Goal: Information Seeking & Learning: Learn about a topic

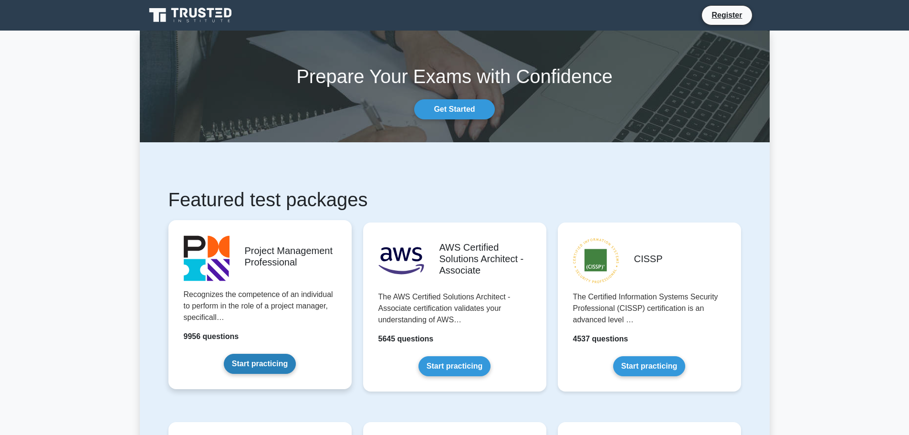
click at [264, 366] on link "Start practicing" at bounding box center [260, 364] width 72 height 20
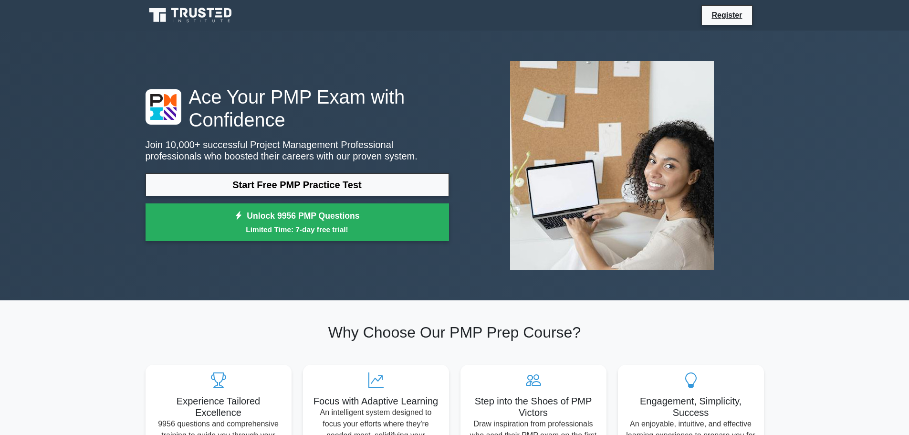
scroll to position [48, 0]
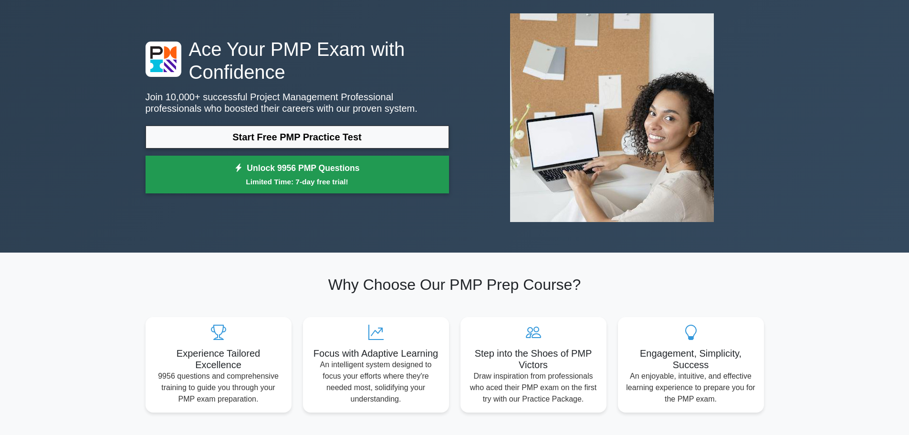
click at [319, 169] on link "Unlock 9956 PMP Questions Limited Time: 7-day free trial!" at bounding box center [298, 175] width 304 height 38
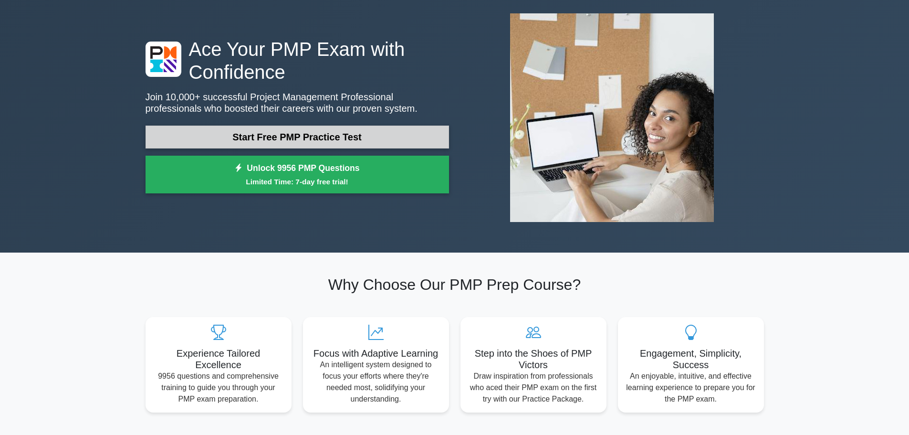
click at [309, 139] on link "Start Free PMP Practice Test" at bounding box center [298, 137] width 304 height 23
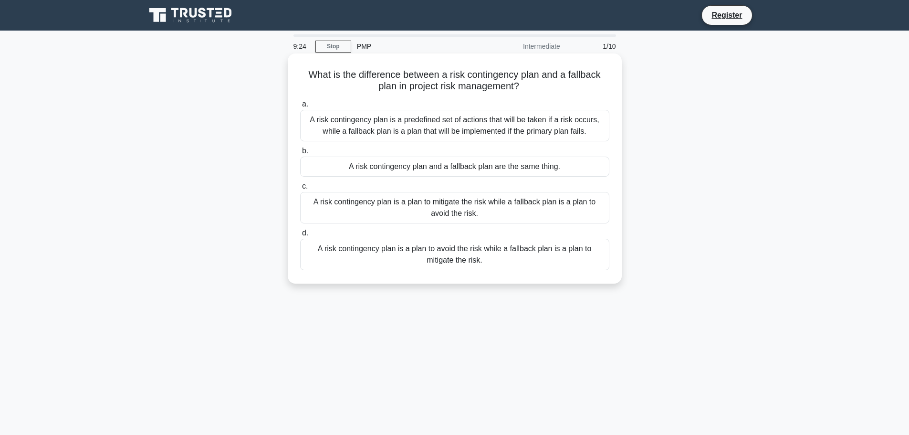
click at [461, 210] on div "A risk contingency plan is a plan to mitigate the risk while a fallback plan is…" at bounding box center [454, 208] width 309 height 32
click at [300, 190] on input "c. A risk contingency plan is a plan to mitigate the risk while a fallback plan…" at bounding box center [300, 186] width 0 height 6
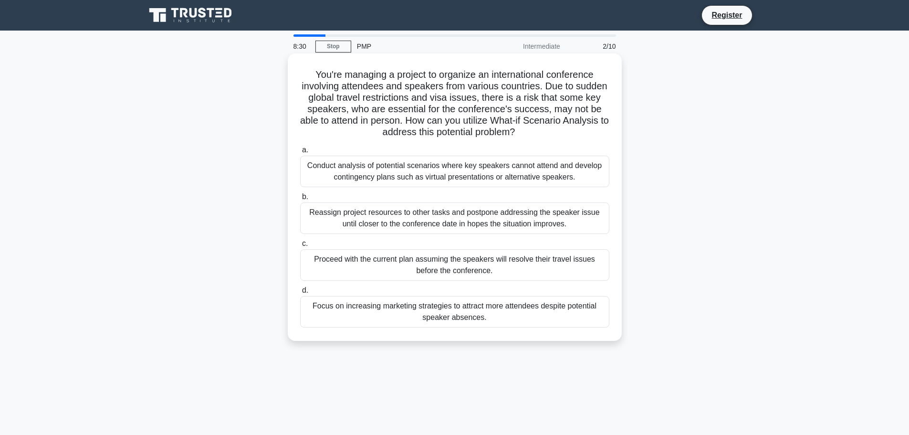
click at [474, 169] on div "Conduct analysis of potential scenarios where key speakers cannot attend and de…" at bounding box center [454, 172] width 309 height 32
click at [300, 153] on input "a. Conduct analysis of potential scenarios where key speakers cannot attend and…" at bounding box center [300, 150] width 0 height 6
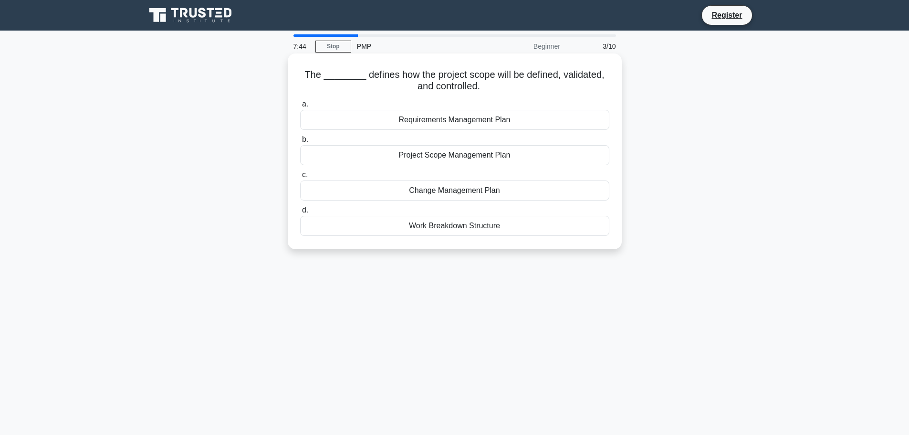
drag, startPoint x: 301, startPoint y: 76, endPoint x: 486, endPoint y: 88, distance: 185.1
click at [486, 88] on h5 "The ________ defines how the project scope will be defined, validated, and cont…" at bounding box center [454, 81] width 311 height 24
copy h5 "The ________ defines how the project scope will be defined, validated, and cont…"
click at [426, 158] on div "Project Scope Management Plan" at bounding box center [454, 155] width 309 height 20
click at [300, 143] on input "b. Project Scope Management Plan" at bounding box center [300, 140] width 0 height 6
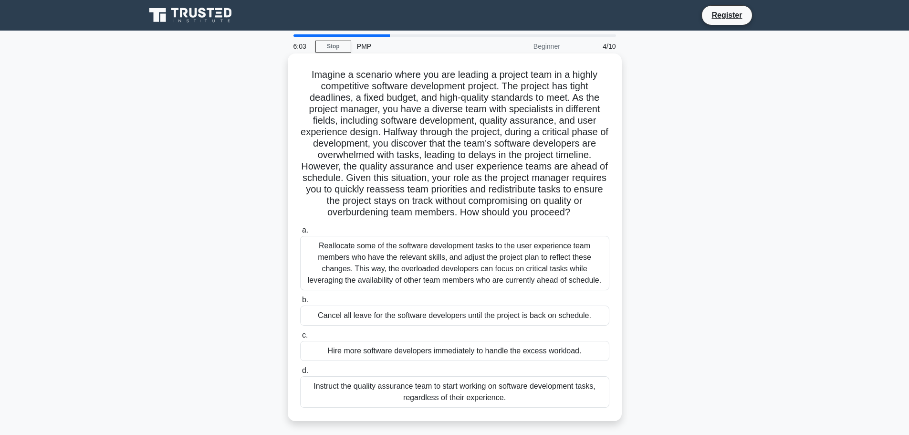
click at [471, 266] on div "Reallocate some of the software development tasks to the user experience team m…" at bounding box center [454, 263] width 309 height 54
click at [300, 233] on input "a. Reallocate some of the software development tasks to the user experience tea…" at bounding box center [300, 230] width 0 height 6
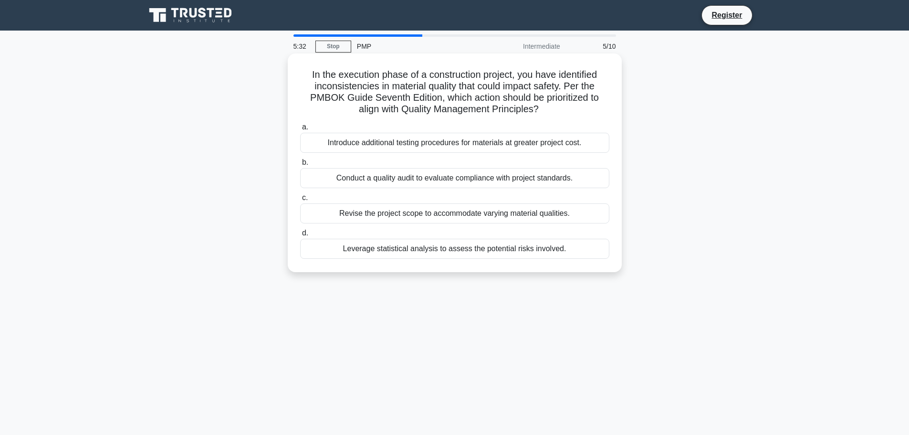
click at [515, 176] on div "Conduct a quality audit to evaluate compliance with project standards." at bounding box center [454, 178] width 309 height 20
click at [300, 166] on input "b. Conduct a quality audit to evaluate compliance with project standards." at bounding box center [300, 162] width 0 height 6
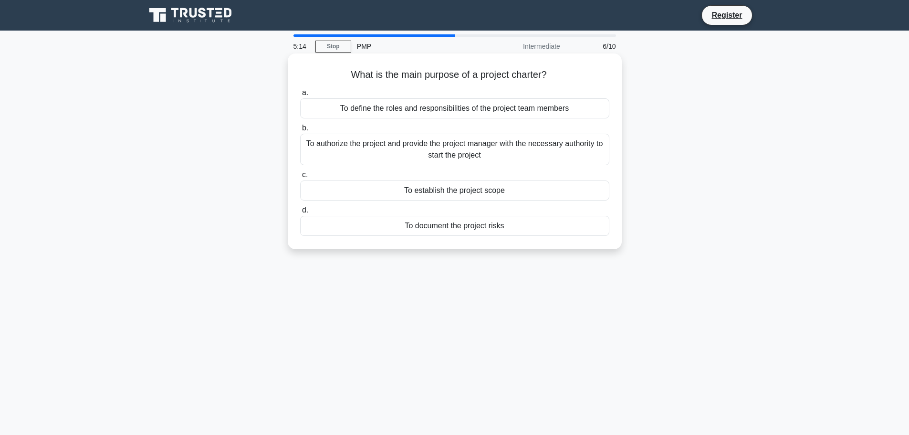
click at [474, 155] on div "To authorize the project and provide the project manager with the necessary aut…" at bounding box center [454, 150] width 309 height 32
click at [300, 131] on input "b. To authorize the project and provide the project manager with the necessary …" at bounding box center [300, 128] width 0 height 6
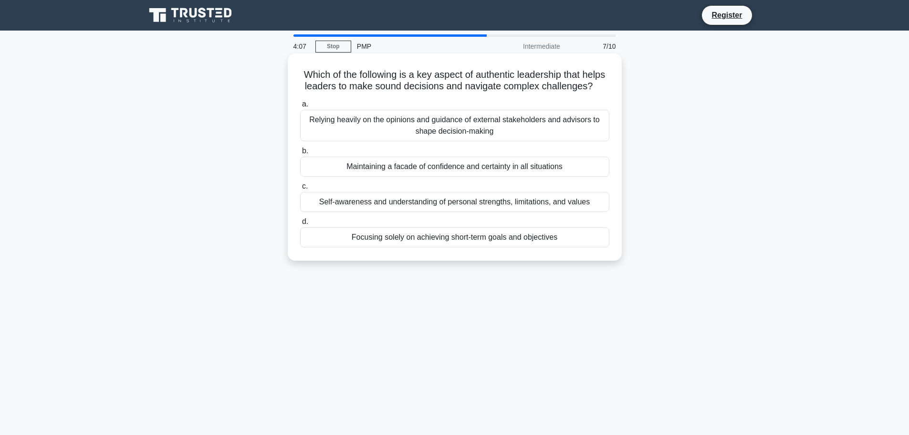
click at [492, 177] on div "Maintaining a facade of confidence and certainty in all situations" at bounding box center [454, 167] width 309 height 20
click at [300, 154] on input "b. Maintaining a facade of confidence and certainty in all situations" at bounding box center [300, 151] width 0 height 6
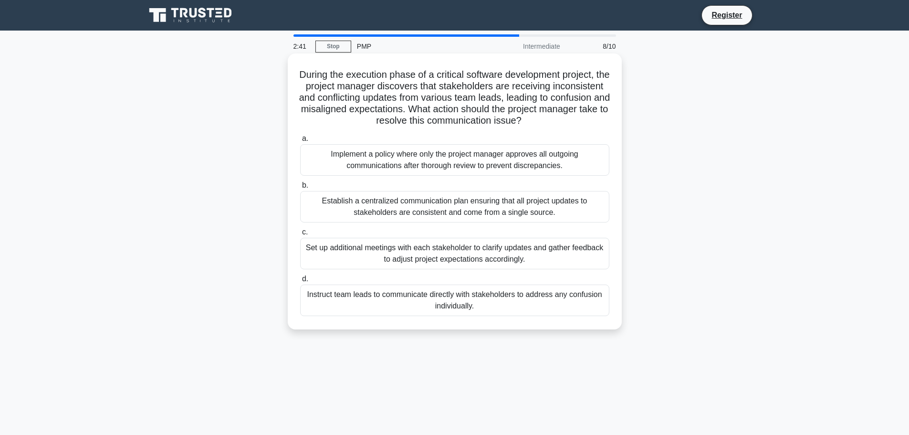
click at [501, 248] on div "Set up additional meetings with each stakeholder to clarify updates and gather …" at bounding box center [454, 254] width 309 height 32
click at [300, 235] on input "c. Set up additional meetings with each stakeholder to clarify updates and gath…" at bounding box center [300, 232] width 0 height 6
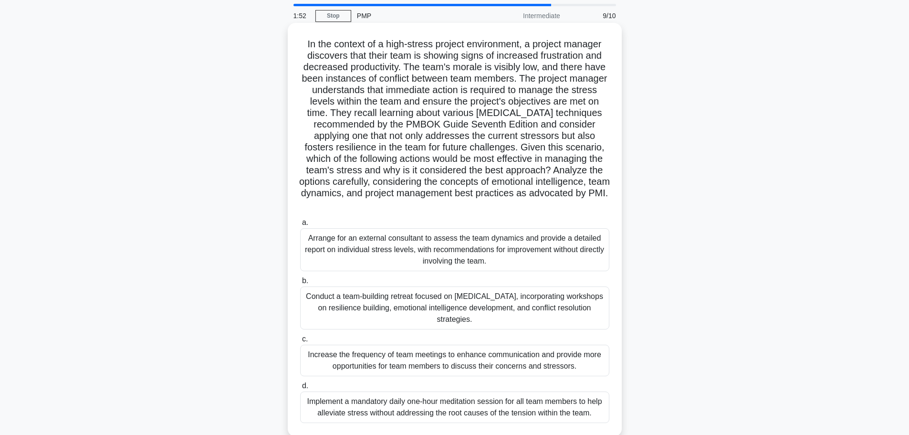
scroll to position [48, 0]
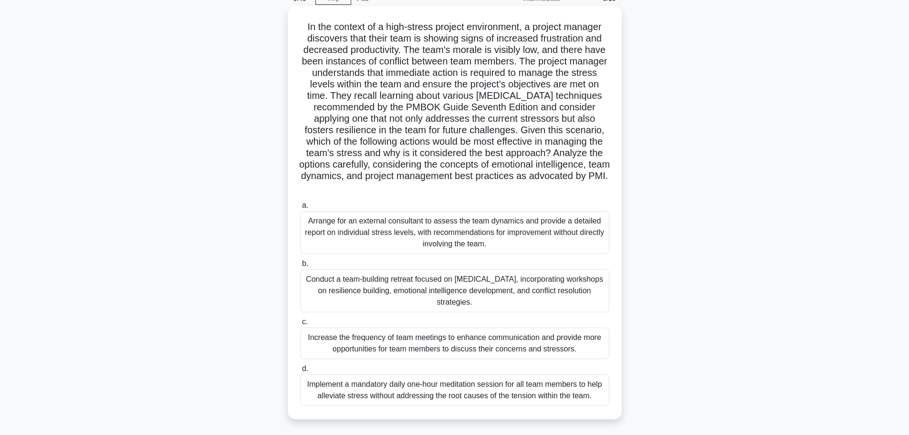
click at [444, 276] on div "Conduct a team-building retreat focused on stress management, incorporating wor…" at bounding box center [454, 290] width 309 height 43
click at [300, 267] on input "b. Conduct a team-building retreat focused on stress management, incorporating …" at bounding box center [300, 264] width 0 height 6
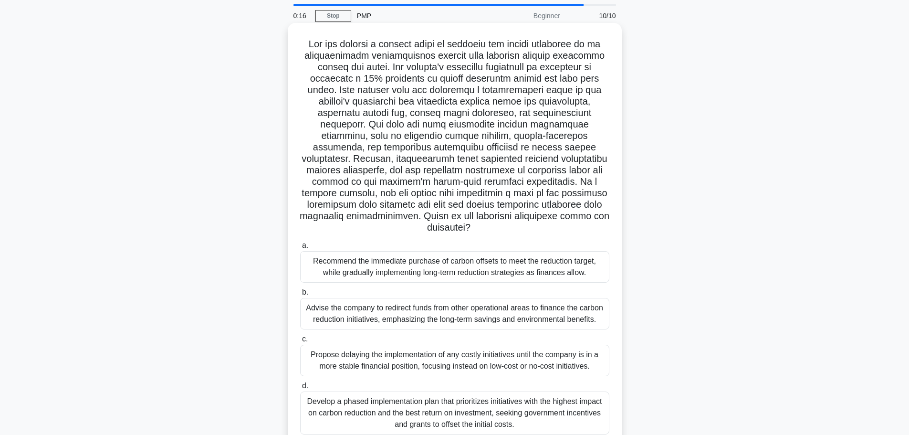
scroll to position [81, 0]
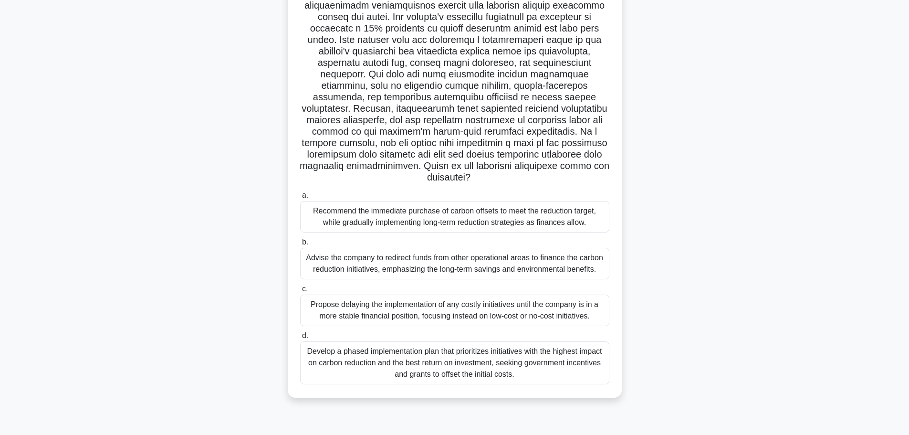
click at [439, 361] on div "Develop a phased implementation plan that prioritizes initiatives with the high…" at bounding box center [454, 362] width 309 height 43
click at [300, 339] on input "d. Develop a phased implementation plan that prioritizes initiatives with the h…" at bounding box center [300, 336] width 0 height 6
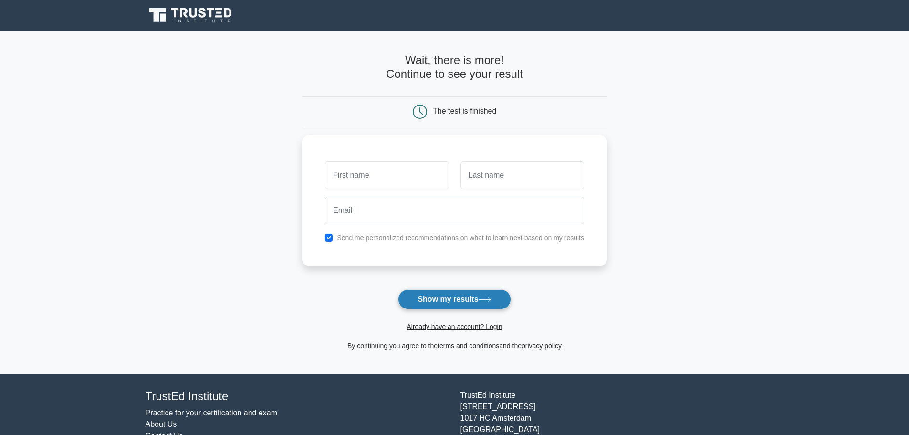
click at [475, 297] on button "Show my results" at bounding box center [454, 299] width 113 height 20
type input "Akshi"
click at [474, 298] on button "Show my results" at bounding box center [454, 299] width 113 height 20
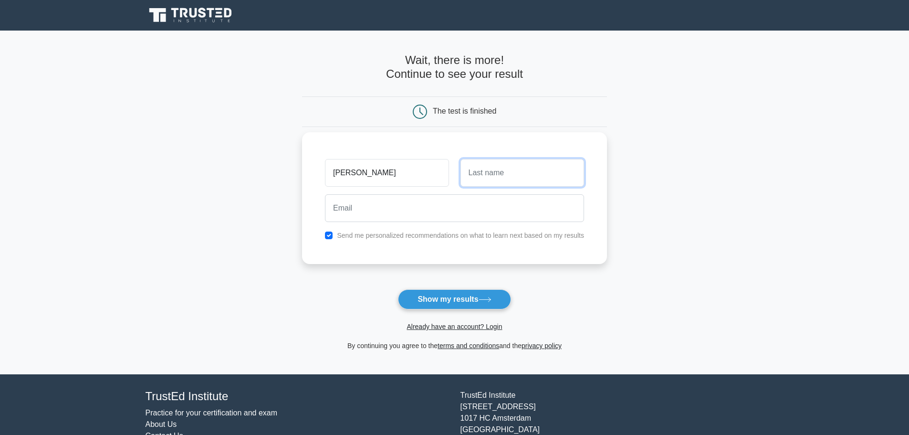
click at [492, 174] on input "text" at bounding box center [523, 173] width 124 height 28
type input "Vinayak"
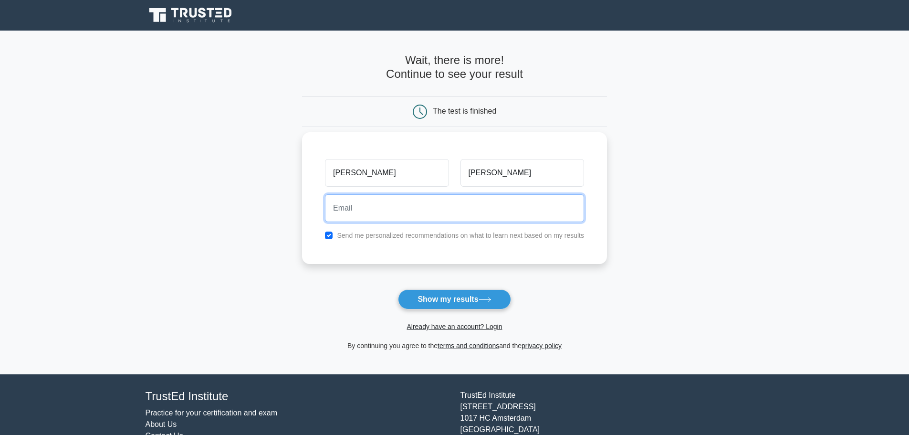
click at [470, 209] on input "email" at bounding box center [454, 208] width 259 height 28
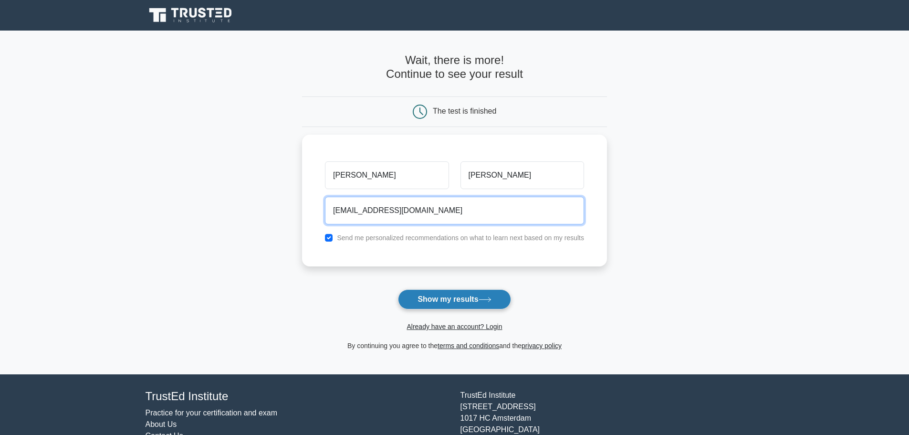
type input "akshivinayak02@gmail.com"
click at [460, 294] on button "Show my results" at bounding box center [454, 299] width 113 height 20
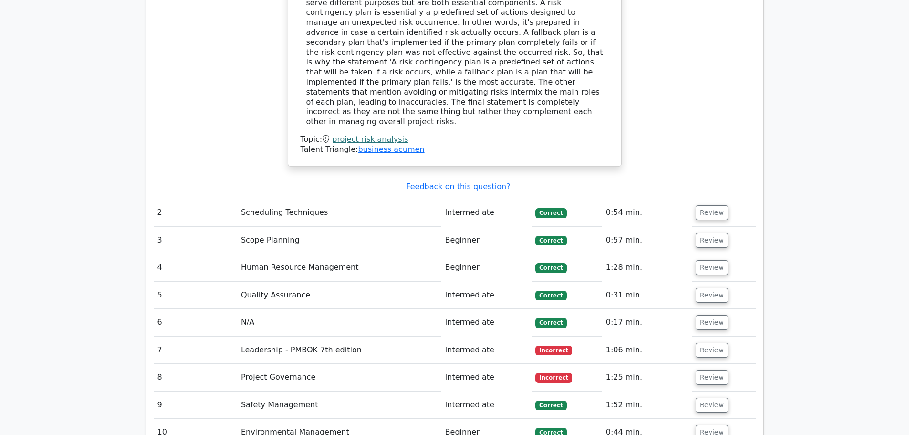
scroll to position [1193, 0]
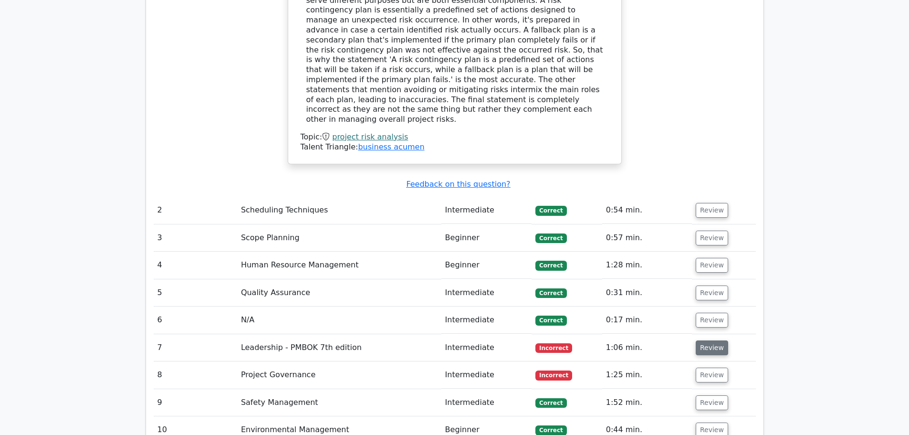
click at [713, 340] on button "Review" at bounding box center [712, 347] width 32 height 15
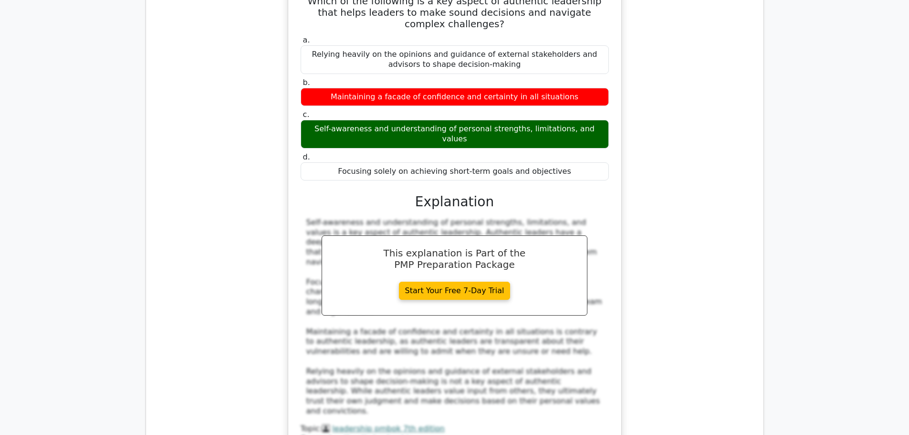
scroll to position [1766, 0]
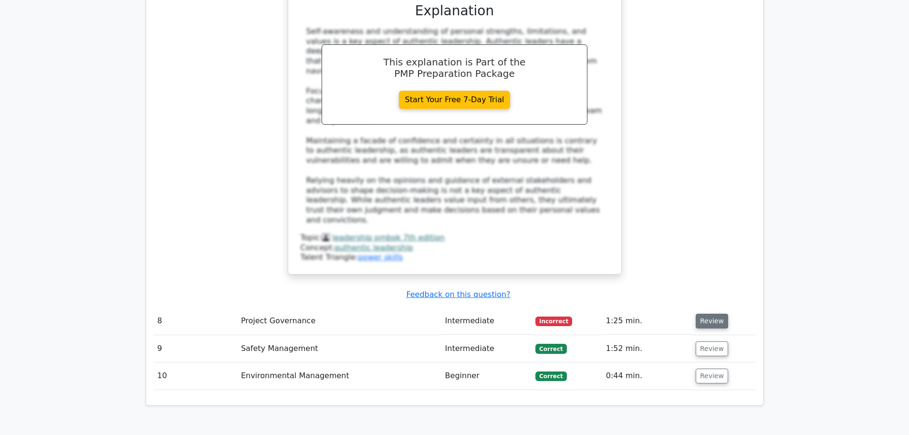
click at [714, 314] on button "Review" at bounding box center [712, 321] width 32 height 15
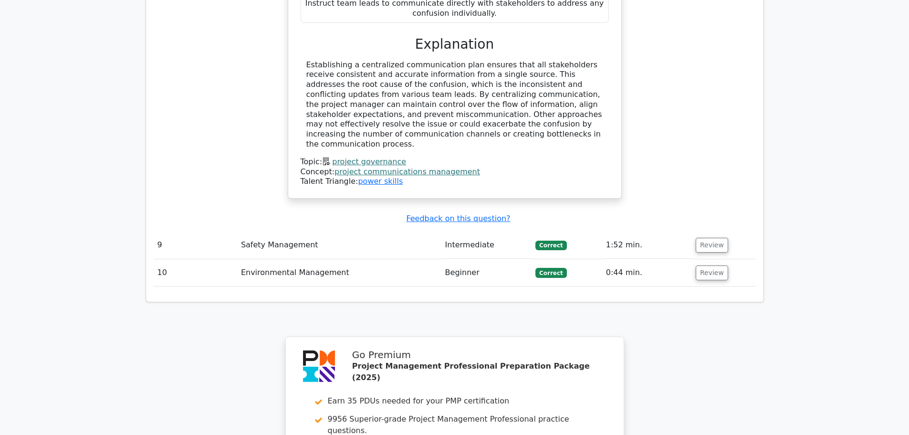
scroll to position [2482, 0]
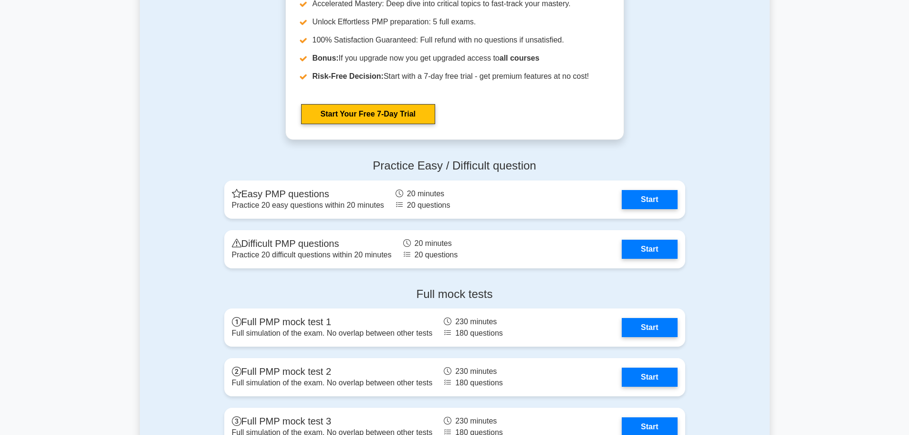
scroll to position [2840, 0]
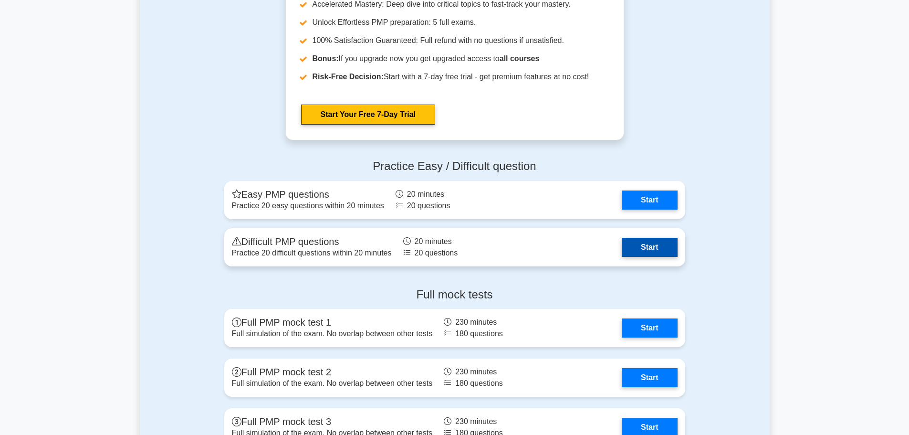
click at [660, 254] on link "Start" at bounding box center [649, 247] width 55 height 19
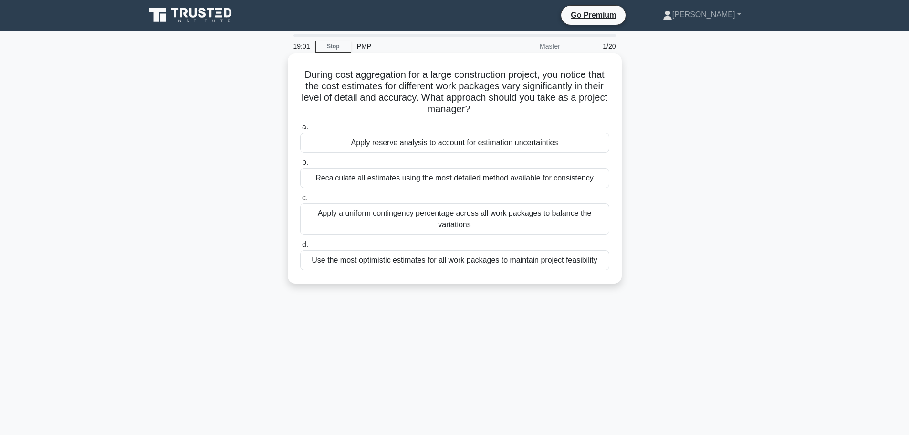
click at [566, 258] on div "Use the most optimistic estimates for all work packages to maintain project fea…" at bounding box center [454, 260] width 309 height 20
click at [300, 248] on input "d. Use the most optimistic estimates for all work packages to maintain project …" at bounding box center [300, 245] width 0 height 6
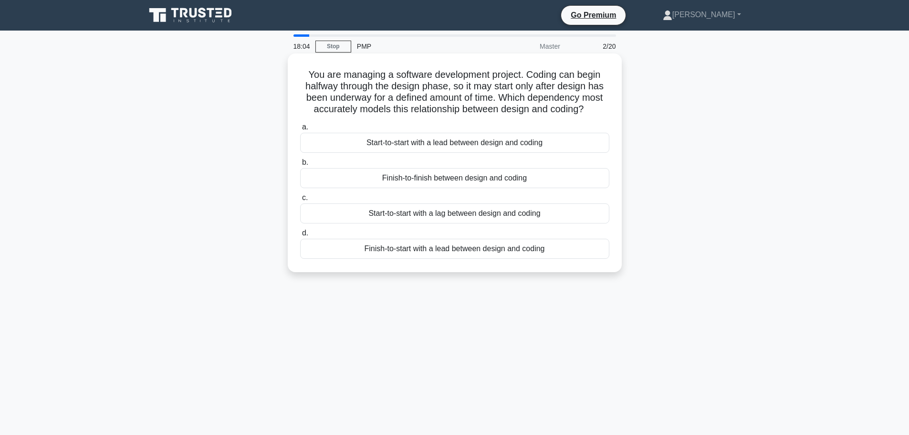
click at [463, 214] on div "Start-to-start with a lag between design and coding" at bounding box center [454, 213] width 309 height 20
click at [300, 201] on input "c. Start-to-start with a lag between design and coding" at bounding box center [300, 198] width 0 height 6
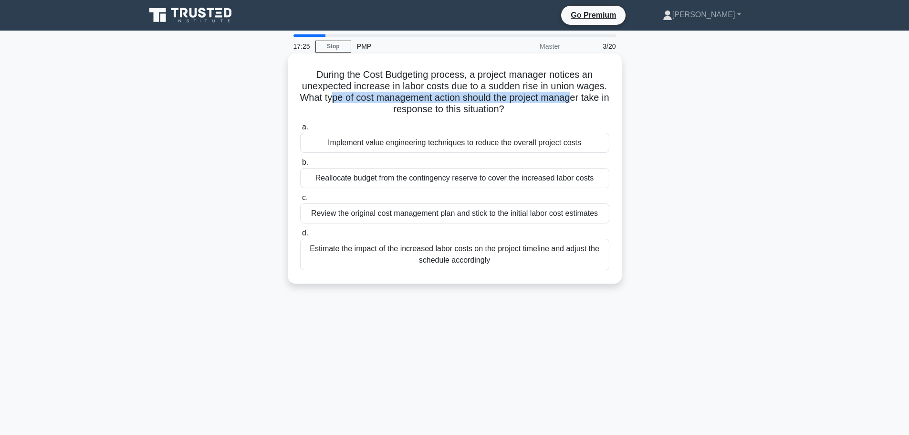
drag, startPoint x: 335, startPoint y: 97, endPoint x: 578, endPoint y: 99, distance: 243.0
click at [578, 99] on h5 "During the Cost Budgeting process, a project manager notices an unexpected incr…" at bounding box center [454, 92] width 311 height 47
drag, startPoint x: 347, startPoint y: 250, endPoint x: 602, endPoint y: 258, distance: 255.0
click at [602, 258] on div "Estimate the impact of the increased labor costs on the project timeline and ad…" at bounding box center [454, 255] width 309 height 32
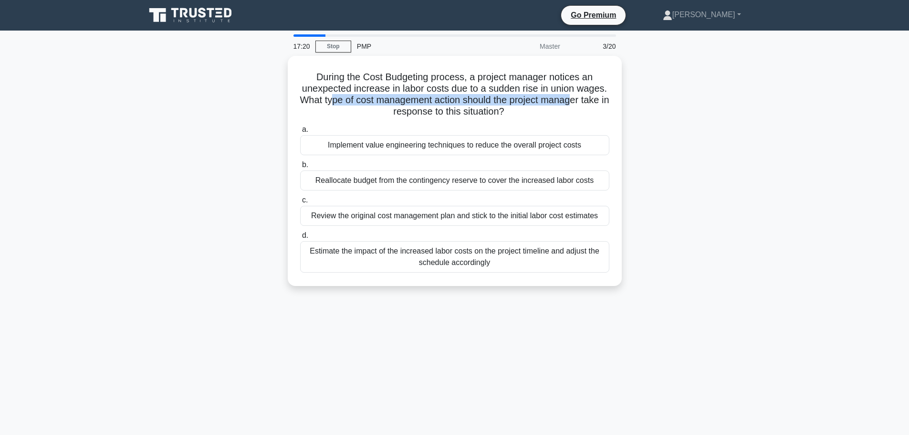
click at [591, 315] on div "17:20 Stop PMP Master 3/20 During the Cost Budgeting process, a project manager…" at bounding box center [455, 272] width 630 height 477
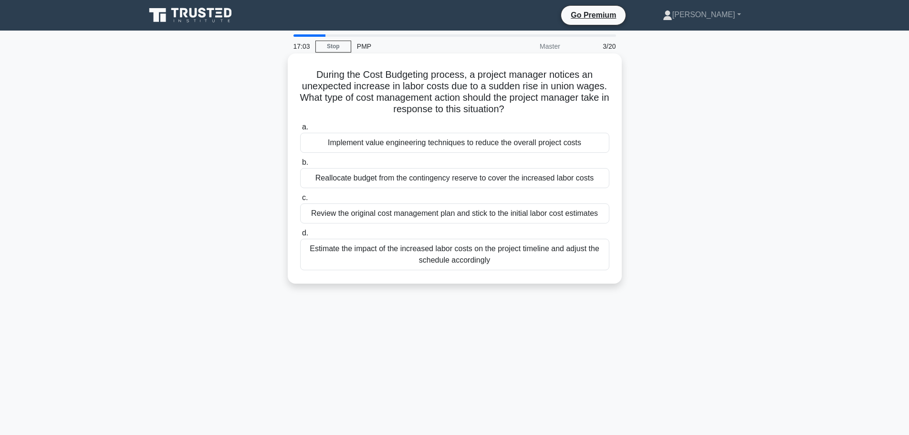
click at [473, 255] on div "Estimate the impact of the increased labor costs on the project timeline and ad…" at bounding box center [454, 255] width 309 height 32
click at [300, 236] on input "d. Estimate the impact of the increased labor costs on the project timeline and…" at bounding box center [300, 233] width 0 height 6
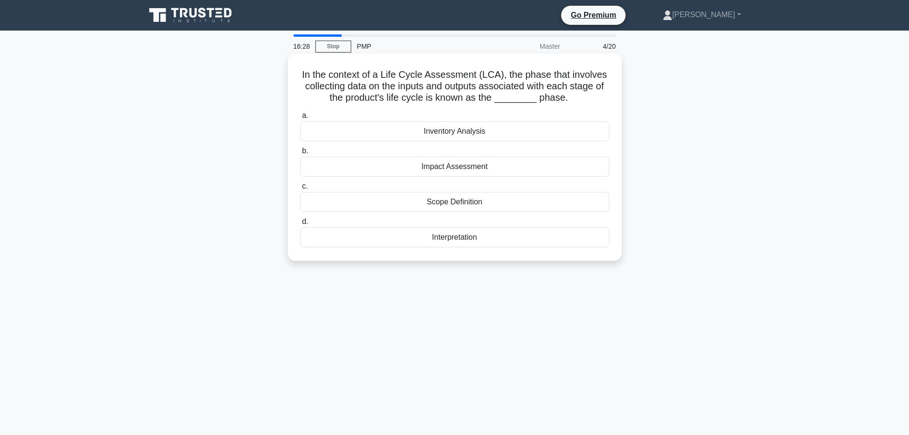
click at [472, 171] on div "Impact Assessment" at bounding box center [454, 167] width 309 height 20
click at [300, 154] on input "b. Impact Assessment" at bounding box center [300, 151] width 0 height 6
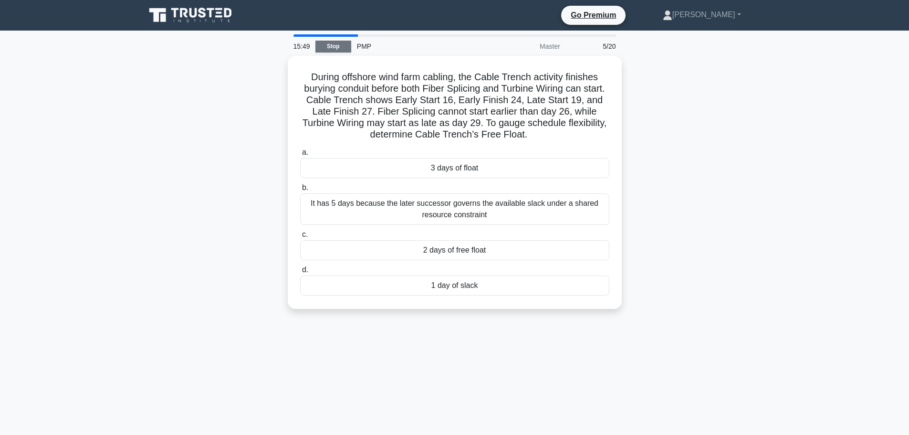
click at [336, 48] on link "Stop" at bounding box center [334, 47] width 36 height 12
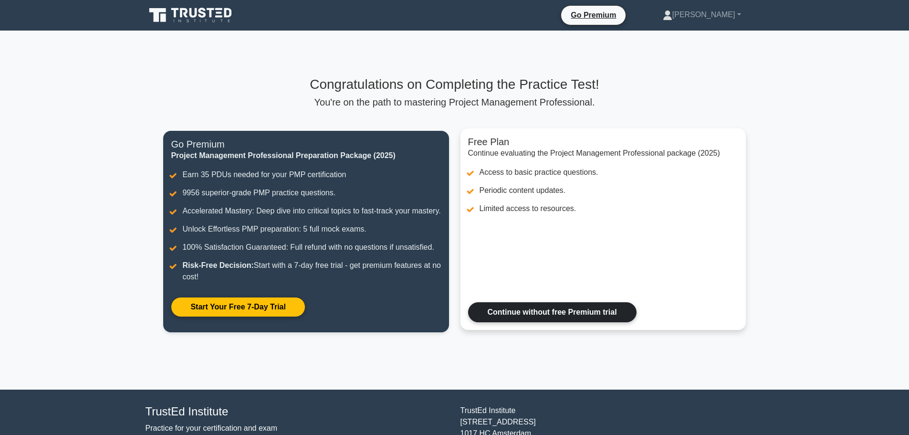
click at [550, 322] on link "Continue without free Premium trial" at bounding box center [552, 312] width 169 height 20
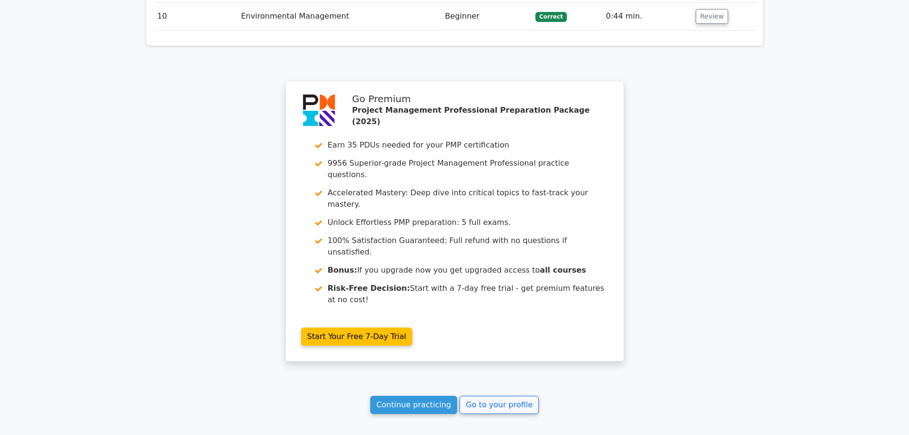
scroll to position [1610, 0]
click at [414, 395] on link "Continue practicing" at bounding box center [413, 404] width 87 height 18
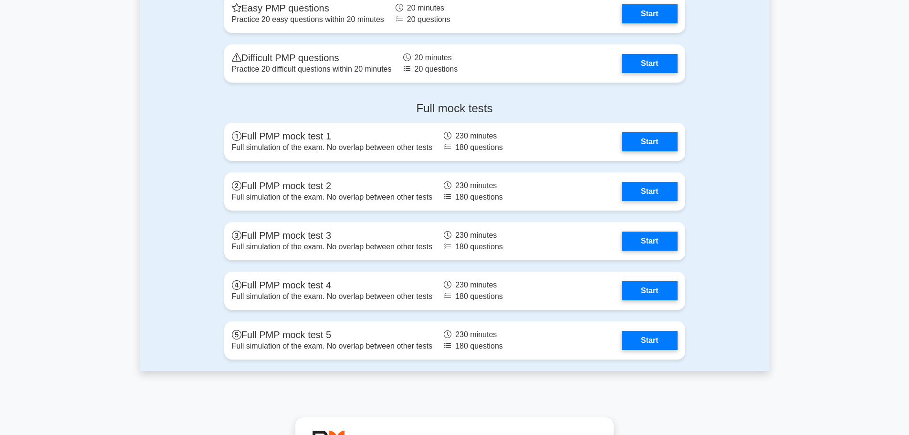
scroll to position [2935, 0]
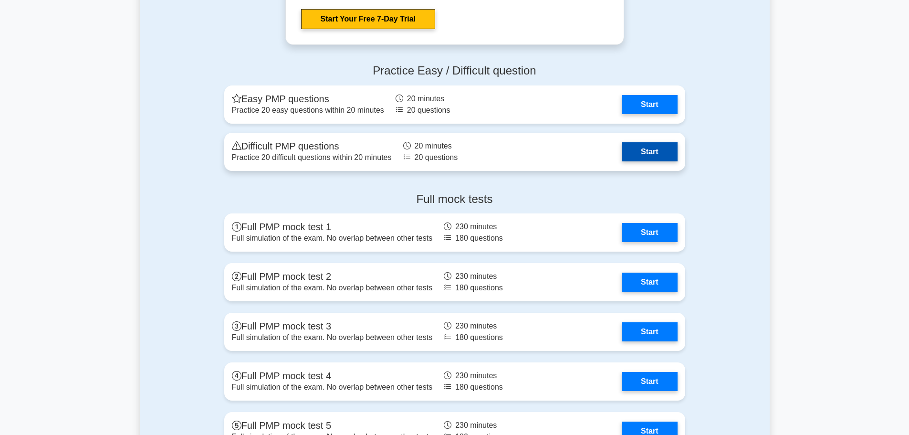
click at [668, 144] on link "Start" at bounding box center [649, 151] width 55 height 19
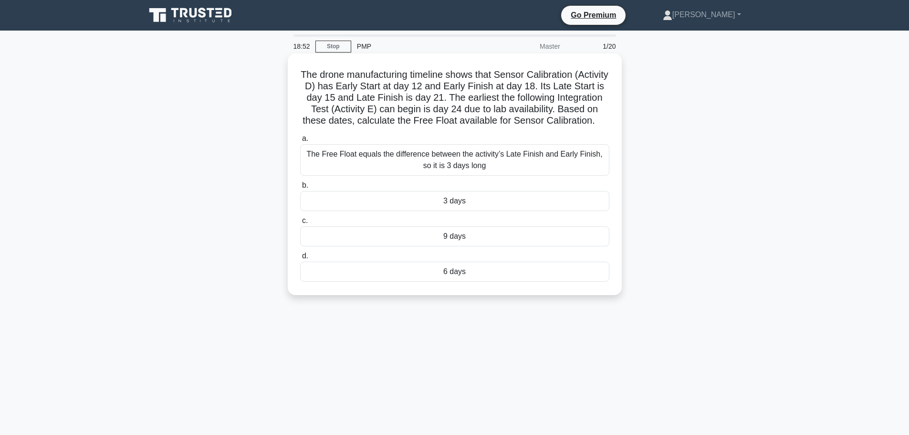
click at [447, 282] on div "6 days" at bounding box center [454, 272] width 309 height 20
click at [300, 259] on input "d. 6 days" at bounding box center [300, 256] width 0 height 6
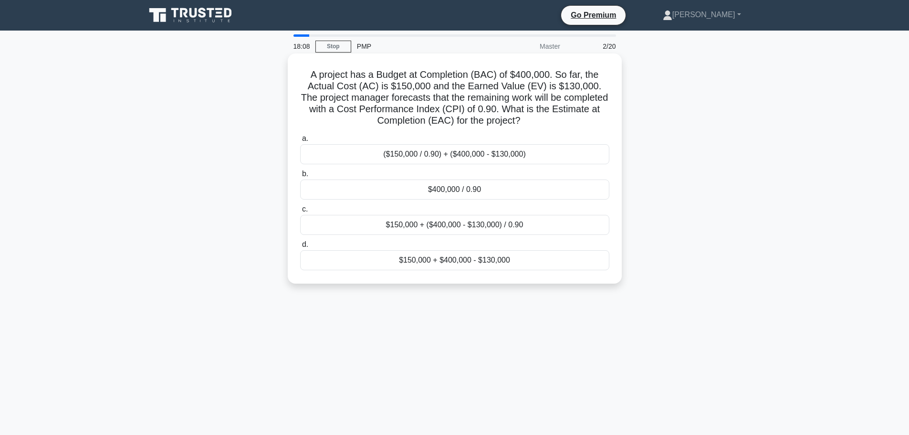
click at [463, 188] on div "$400,000 / 0.90" at bounding box center [454, 189] width 309 height 20
click at [300, 177] on input "b. $400,000 / 0.90" at bounding box center [300, 174] width 0 height 6
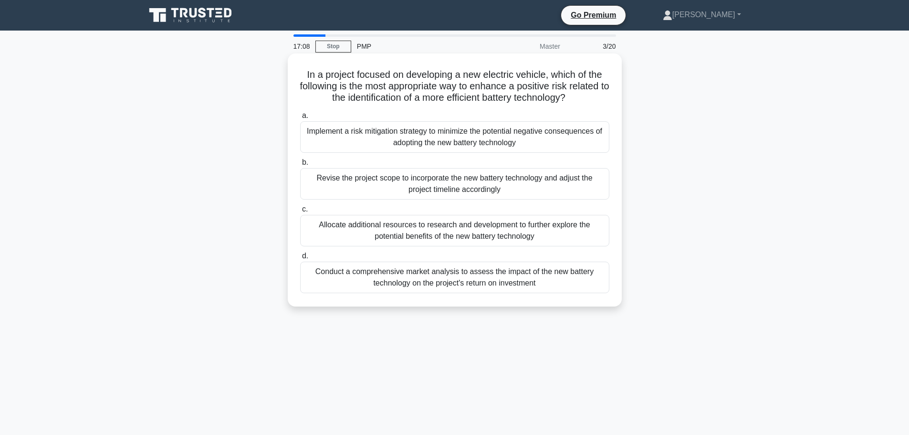
click at [510, 282] on div "Conduct a comprehensive market analysis to assess the impact of the new battery…" at bounding box center [454, 278] width 309 height 32
click at [300, 259] on input "d. Conduct a comprehensive market analysis to assess the impact of the new batt…" at bounding box center [300, 256] width 0 height 6
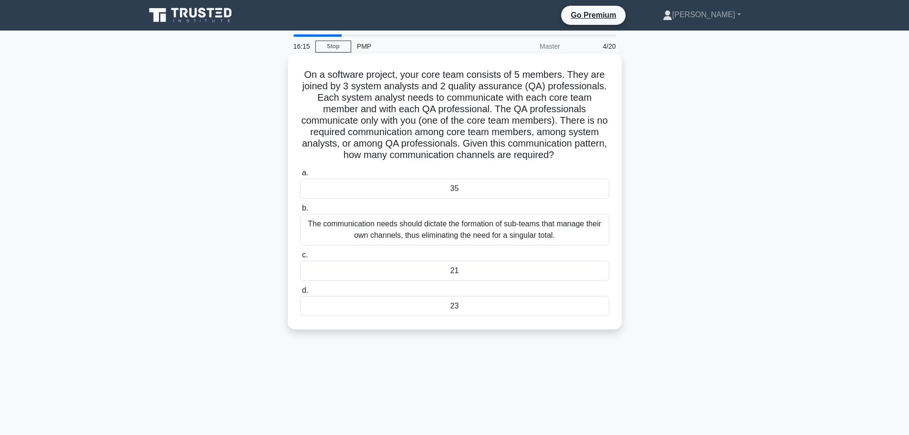
click at [522, 226] on div "The communication needs should dictate the formation of sub-teams that manage t…" at bounding box center [454, 230] width 309 height 32
click at [300, 211] on input "b. The communication needs should dictate the formation of sub-teams that manag…" at bounding box center [300, 208] width 0 height 6
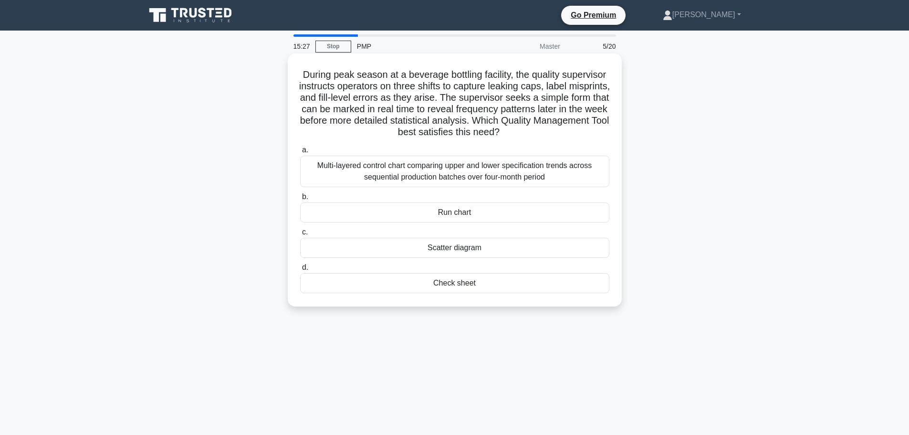
click at [470, 169] on div "Multi-layered control chart comparing upper and lower specification trends acro…" at bounding box center [454, 172] width 309 height 32
click at [300, 153] on input "a. Multi-layered control chart comparing upper and lower specification trends a…" at bounding box center [300, 150] width 0 height 6
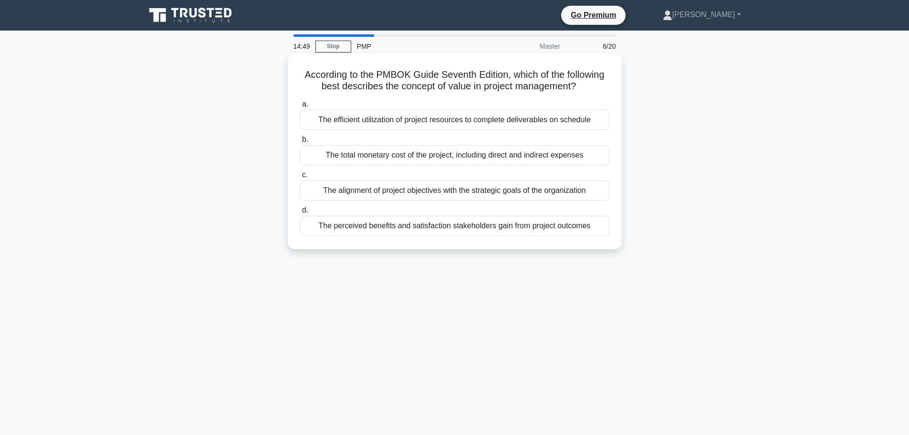
click at [556, 194] on div "The alignment of project objectives with the strategic goals of the organization" at bounding box center [454, 190] width 309 height 20
click at [300, 178] on input "c. The alignment of project objectives with the strategic goals of the organiza…" at bounding box center [300, 175] width 0 height 6
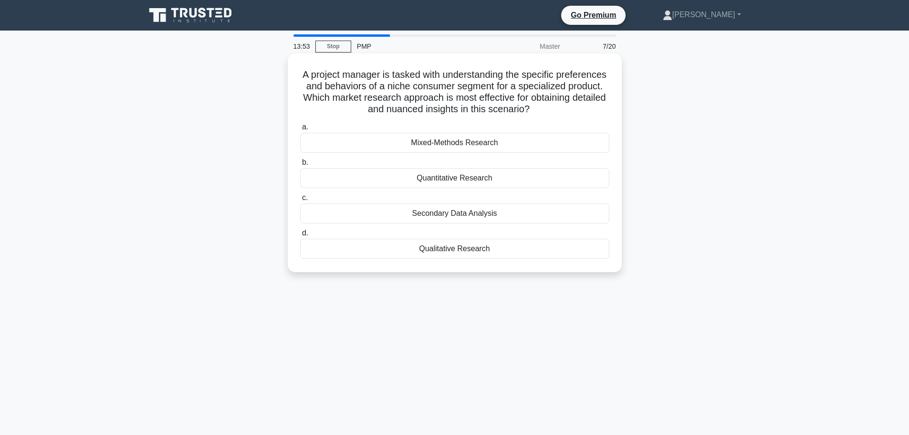
click at [481, 185] on div "Quantitative Research" at bounding box center [454, 178] width 309 height 20
click at [300, 166] on input "b. Quantitative Research" at bounding box center [300, 162] width 0 height 6
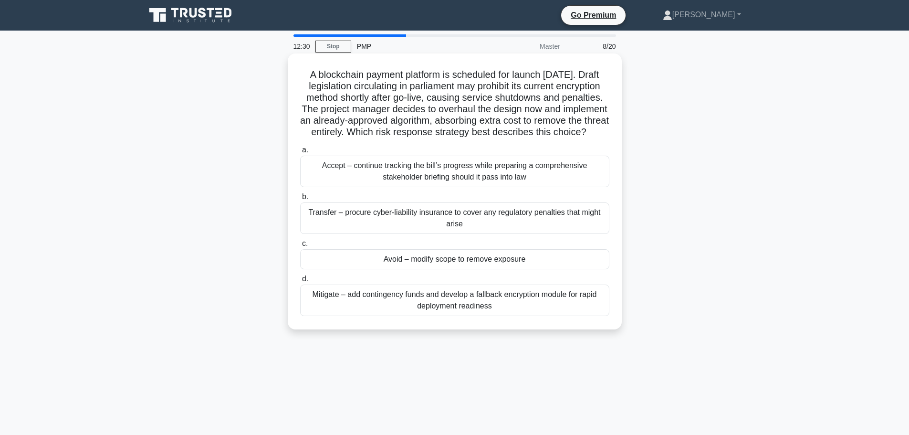
click at [460, 311] on div "Mitigate – add contingency funds and develop a fallback encryption module for r…" at bounding box center [454, 301] width 309 height 32
click at [300, 282] on input "d. Mitigate – add contingency funds and develop a fallback encryption module fo…" at bounding box center [300, 279] width 0 height 6
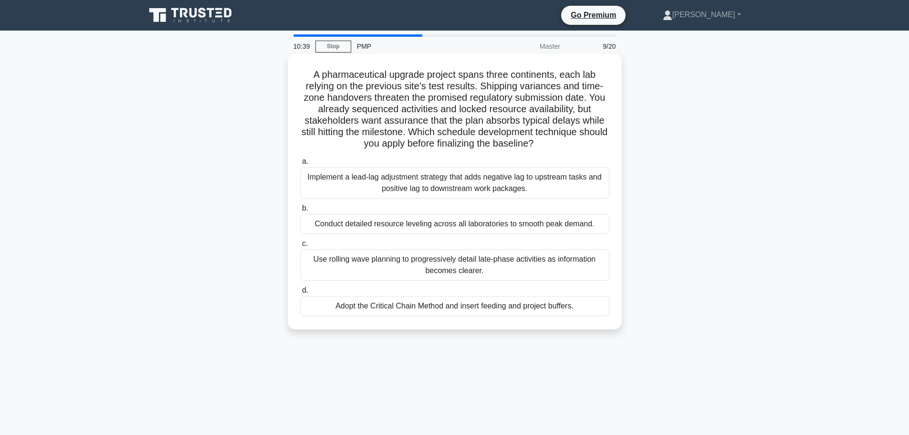
click at [397, 263] on div "Use rolling wave planning to progressively detail late-phase activities as info…" at bounding box center [454, 265] width 309 height 32
click at [300, 247] on input "c. Use rolling wave planning to progressively detail late-phase activities as i…" at bounding box center [300, 244] width 0 height 6
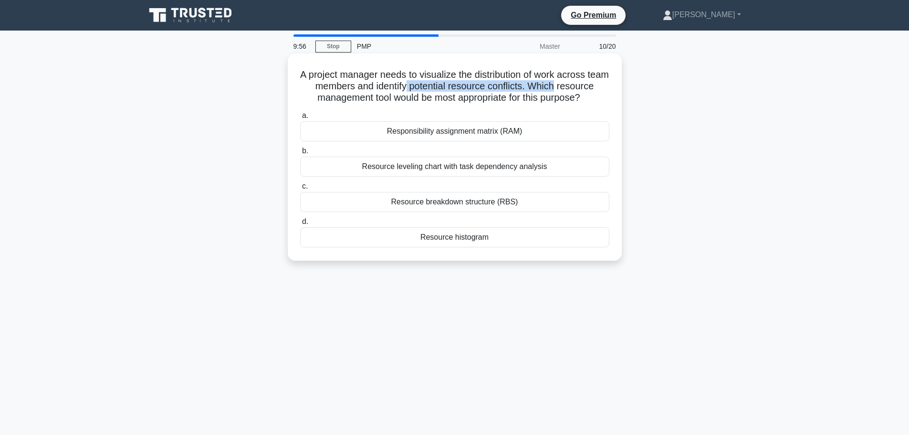
drag, startPoint x: 440, startPoint y: 84, endPoint x: 594, endPoint y: 87, distance: 154.7
click at [594, 87] on h5 "A project manager needs to visualize the distribution of work across team membe…" at bounding box center [454, 86] width 311 height 35
drag, startPoint x: 562, startPoint y: 180, endPoint x: 352, endPoint y: 182, distance: 209.6
click at [352, 177] on div "Resource leveling chart with task dependency analysis" at bounding box center [454, 167] width 309 height 20
drag, startPoint x: 391, startPoint y: 213, endPoint x: 544, endPoint y: 215, distance: 152.8
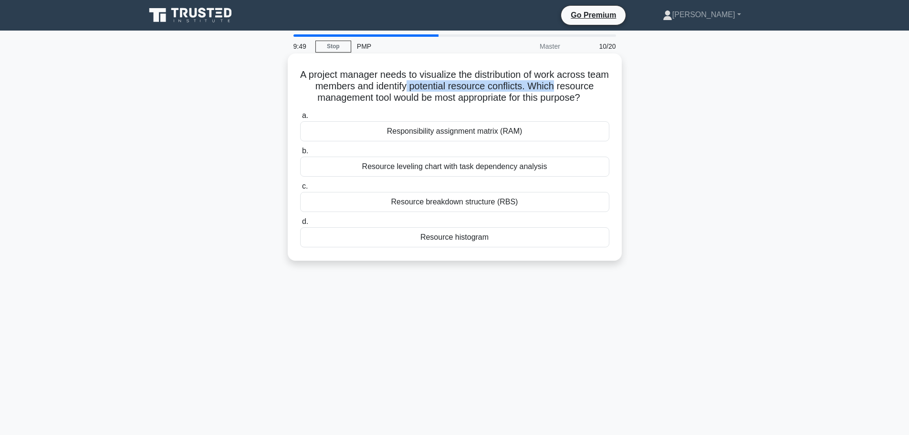
click at [544, 212] on div "Resource breakdown structure (RBS)" at bounding box center [454, 202] width 309 height 20
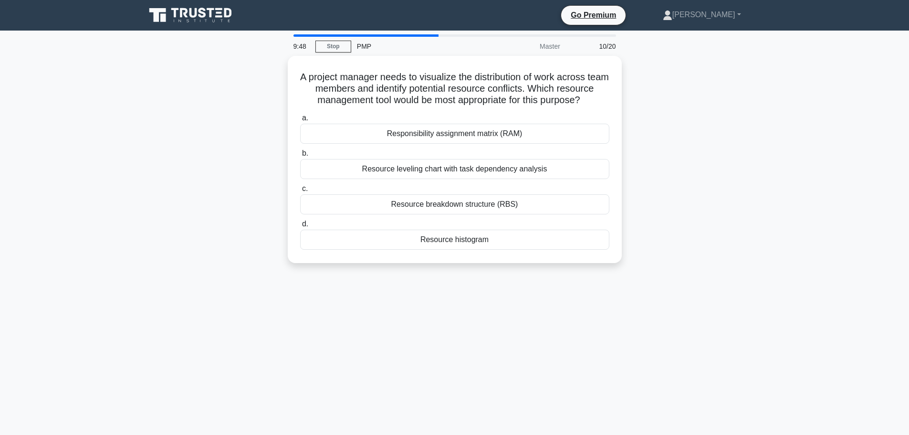
click at [806, 317] on main "9:48 Stop PMP Master 10/20 A project manager needs to visualize the distributio…" at bounding box center [454, 273] width 909 height 485
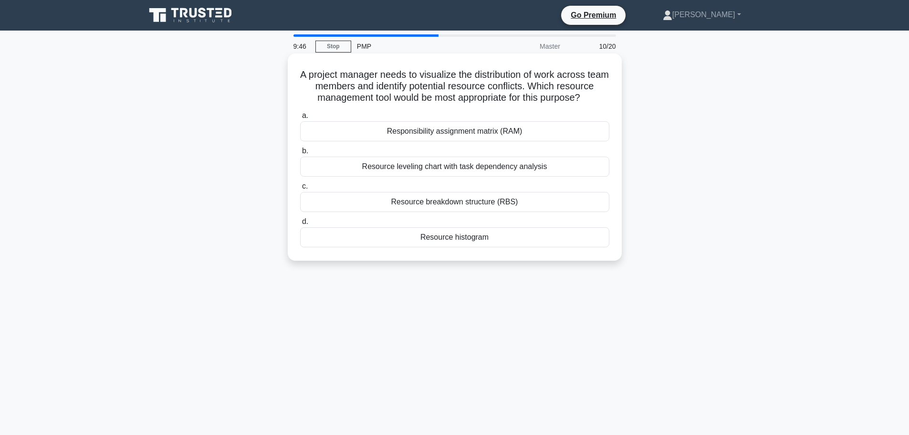
click at [451, 247] on div "Resource histogram" at bounding box center [454, 237] width 309 height 20
click at [300, 225] on input "d. Resource histogram" at bounding box center [300, 222] width 0 height 6
click at [478, 141] on div "Configuration Control" at bounding box center [454, 131] width 309 height 20
click at [300, 119] on input "a. Configuration Control" at bounding box center [300, 116] width 0 height 6
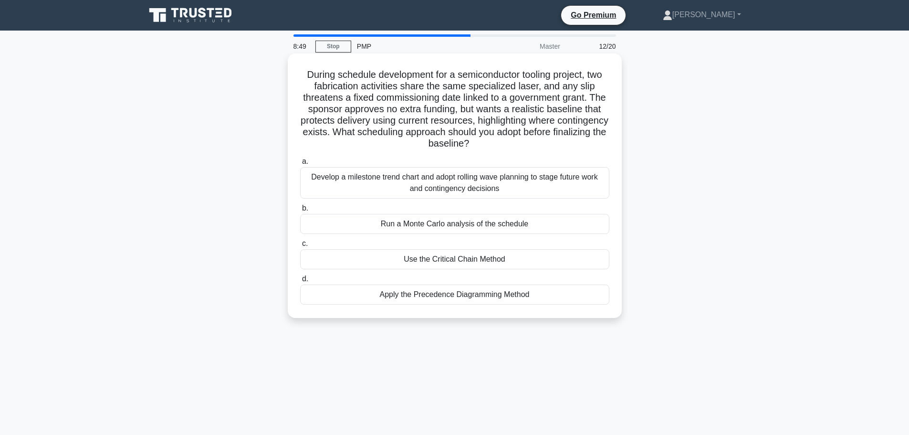
click at [478, 224] on div "Run a Monte Carlo analysis of the schedule" at bounding box center [454, 224] width 309 height 20
click at [300, 211] on input "b. Run a Monte Carlo analysis of the schedule" at bounding box center [300, 208] width 0 height 6
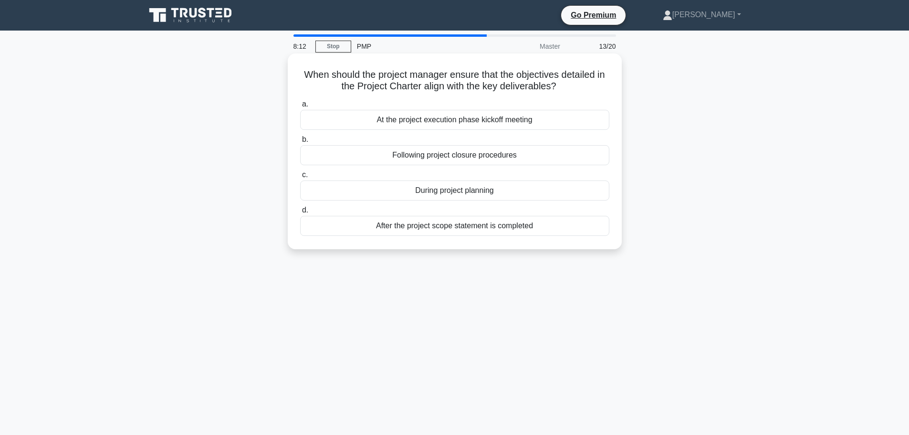
drag, startPoint x: 475, startPoint y: 73, endPoint x: 612, endPoint y: 82, distance: 137.8
click at [612, 82] on div "When should the project manager ensure that the objectives detailed in the Proj…" at bounding box center [455, 151] width 327 height 188
click at [462, 85] on h5 "When should the project manager ensure that the objectives detailed in the Proj…" at bounding box center [454, 81] width 311 height 24
click at [458, 193] on div "During project planning" at bounding box center [454, 190] width 309 height 20
click at [300, 178] on input "c. During project planning" at bounding box center [300, 175] width 0 height 6
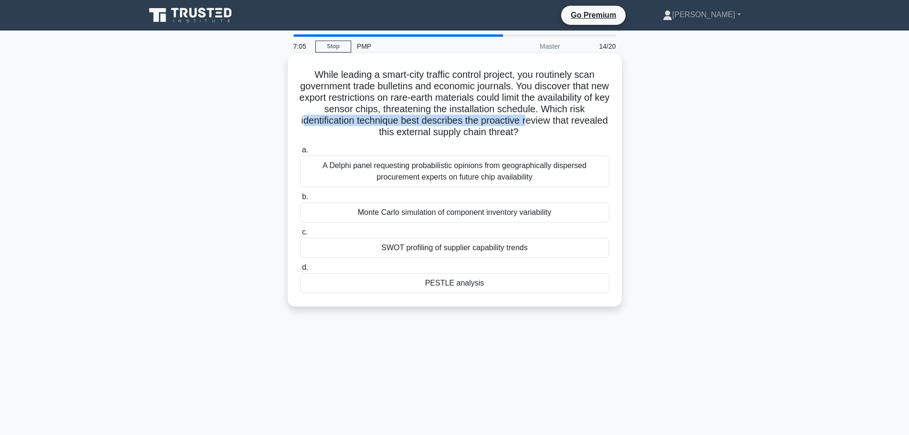
drag, startPoint x: 357, startPoint y: 120, endPoint x: 581, endPoint y: 121, distance: 224.4
click at [581, 121] on h5 "While leading a smart-city traffic control project, you routinely scan governme…" at bounding box center [454, 104] width 311 height 70
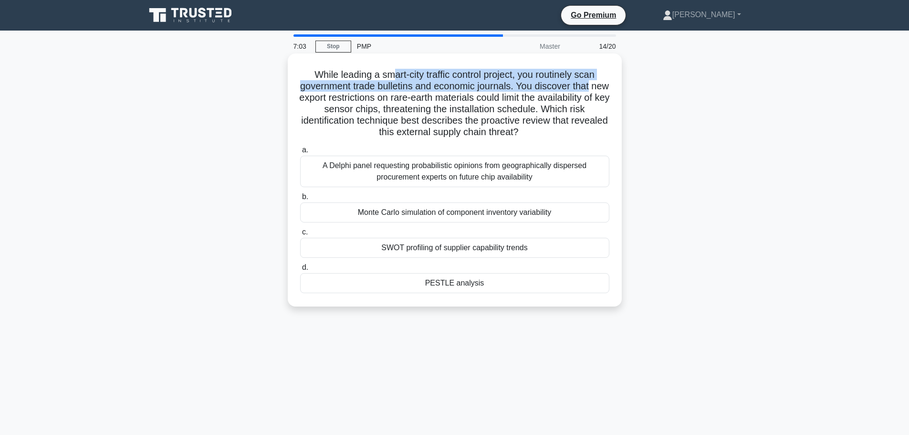
drag, startPoint x: 445, startPoint y: 77, endPoint x: 607, endPoint y: 83, distance: 162.0
click at [607, 83] on h5 "While leading a smart-city traffic control project, you routinely scan governme…" at bounding box center [454, 104] width 311 height 70
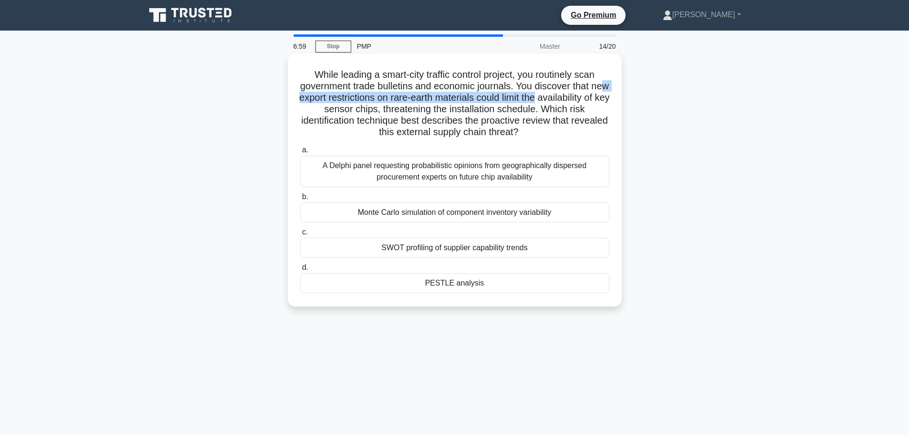
drag, startPoint x: 332, startPoint y: 102, endPoint x: 586, endPoint y: 102, distance: 254.0
click at [586, 102] on h5 "While leading a smart-city traffic control project, you routinely scan governme…" at bounding box center [454, 104] width 311 height 70
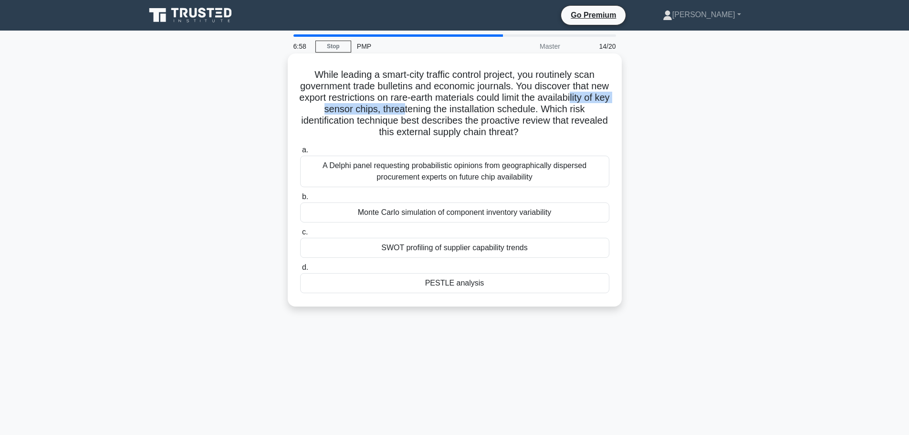
drag, startPoint x: 340, startPoint y: 108, endPoint x: 484, endPoint y: 114, distance: 144.3
click at [476, 113] on h5 "While leading a smart-city traffic control project, you routinely scan governme…" at bounding box center [454, 104] width 311 height 70
click at [458, 284] on div "PESTLE analysis" at bounding box center [454, 283] width 309 height 20
click at [300, 271] on input "d. PESTLE analysis" at bounding box center [300, 267] width 0 height 6
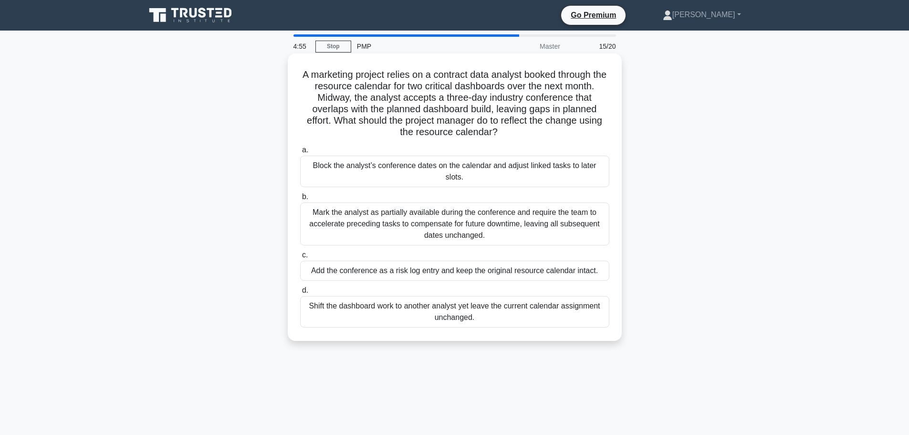
click at [562, 165] on div "Block the analyst’s conference dates on the calendar and adjust linked tasks to…" at bounding box center [454, 172] width 309 height 32
click at [300, 153] on input "a. Block the analyst’s conference dates on the calendar and adjust linked tasks…" at bounding box center [300, 150] width 0 height 6
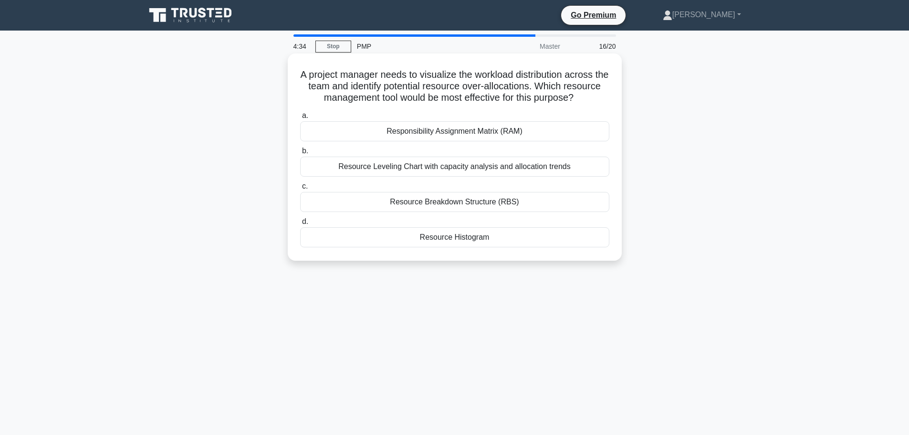
click at [475, 212] on div "Resource Breakdown Structure (RBS)" at bounding box center [454, 202] width 309 height 20
click at [300, 190] on input "c. Resource Breakdown Structure (RBS)" at bounding box center [300, 186] width 0 height 6
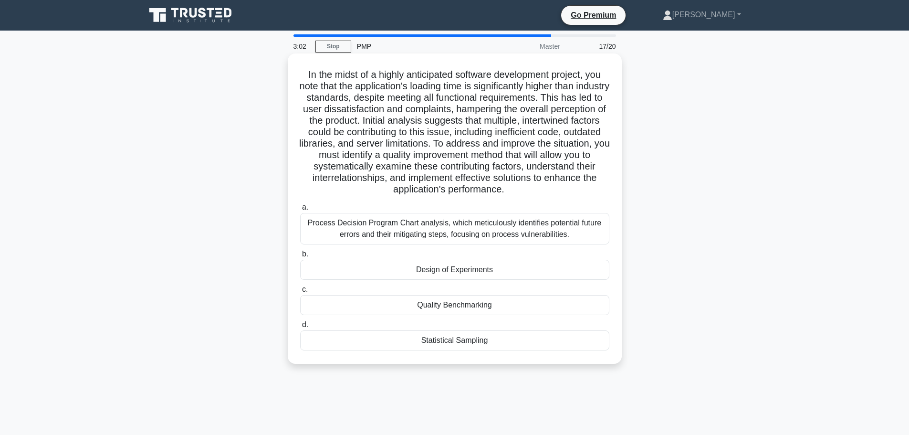
click at [488, 243] on div "Process Decision Program Chart analysis, which meticulously identifies potentia…" at bounding box center [454, 229] width 309 height 32
click at [300, 211] on input "a. Process Decision Program Chart analysis, which meticulously identifies poten…" at bounding box center [300, 207] width 0 height 6
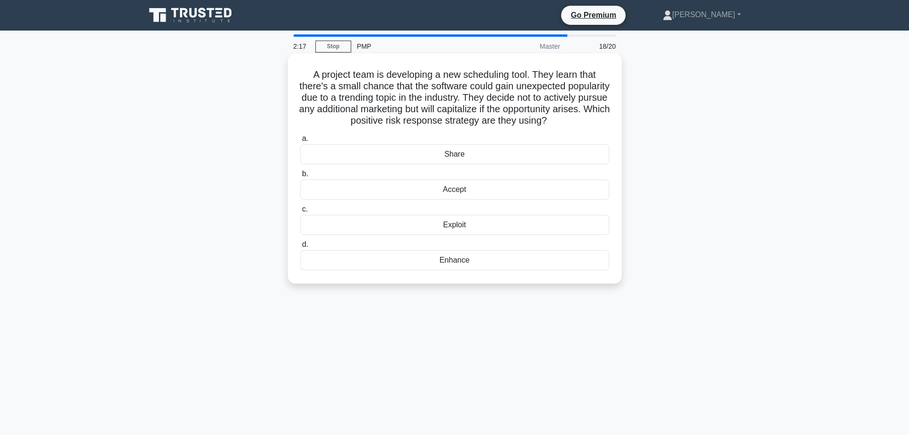
click at [472, 200] on div "Accept" at bounding box center [454, 189] width 309 height 20
click at [300, 177] on input "b. Accept" at bounding box center [300, 174] width 0 height 6
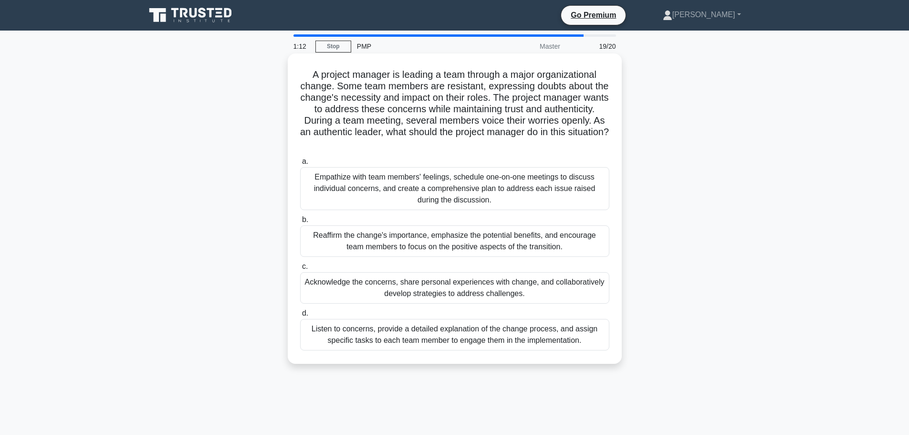
click at [413, 246] on div "Reaffirm the change's importance, emphasize the potential benefits, and encoura…" at bounding box center [454, 241] width 309 height 32
click at [300, 223] on input "b. Reaffirm the change's importance, emphasize the potential benefits, and enco…" at bounding box center [300, 220] width 0 height 6
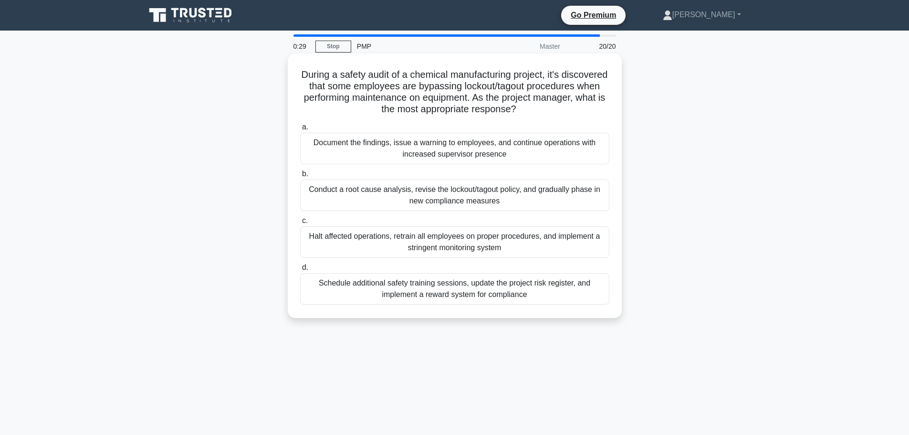
click at [481, 201] on div "Conduct a root cause analysis, revise the lockout/tagout policy, and gradually …" at bounding box center [454, 195] width 309 height 32
click at [300, 177] on input "b. Conduct a root cause analysis, revise the lockout/tagout policy, and gradual…" at bounding box center [300, 174] width 0 height 6
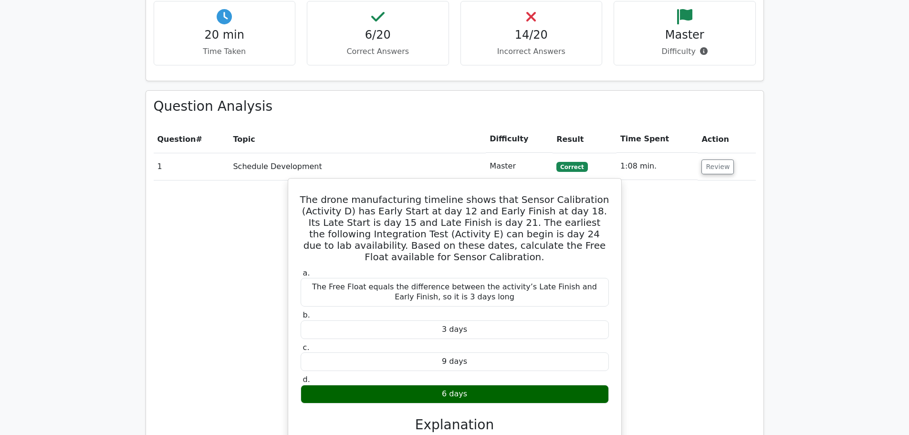
scroll to position [1098, 0]
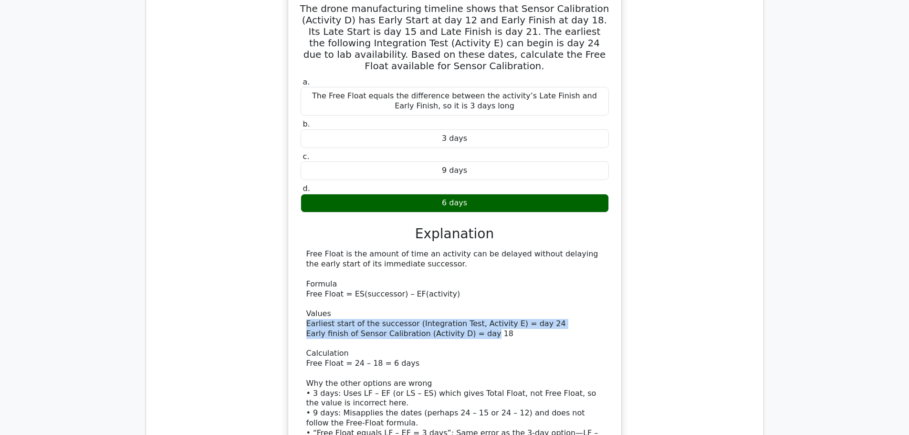
drag, startPoint x: 542, startPoint y: 280, endPoint x: 474, endPoint y: 283, distance: 68.8
click at [474, 283] on div "Free Float is the amount of time an activity can be delayed without delaying th…" at bounding box center [454, 348] width 297 height 199
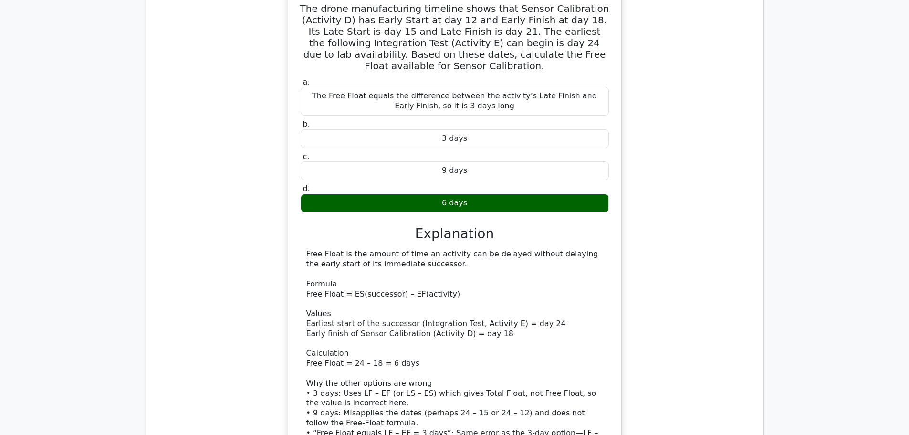
click at [554, 305] on div "Free Float is the amount of time an activity can be delayed without delaying th…" at bounding box center [454, 348] width 297 height 199
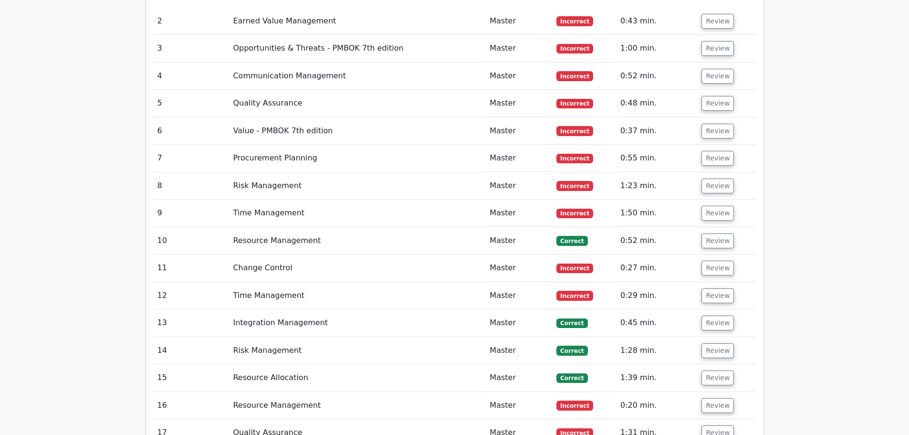
scroll to position [1480, 0]
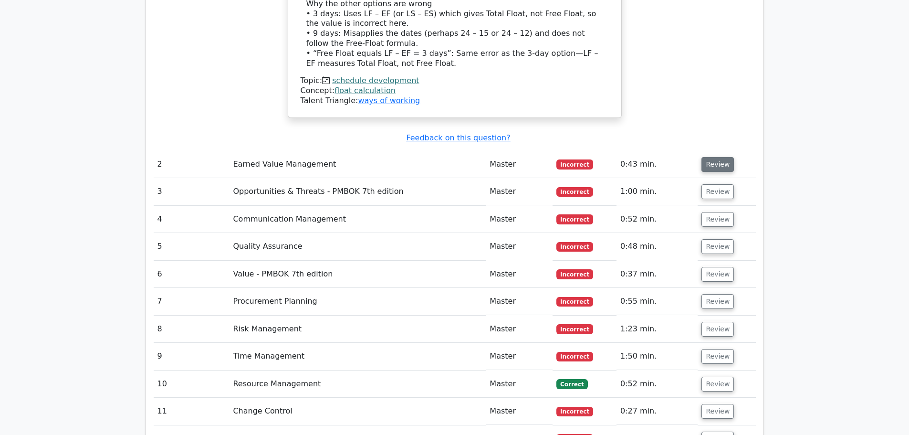
click at [717, 157] on button "Review" at bounding box center [718, 164] width 32 height 15
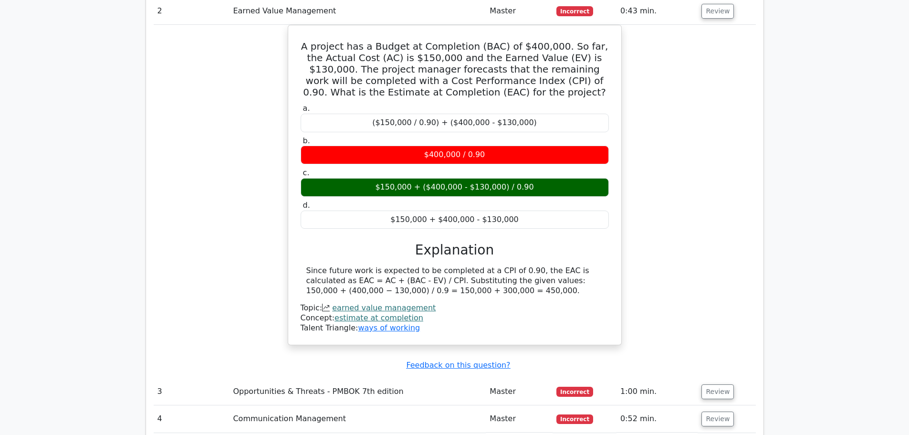
scroll to position [1719, 0]
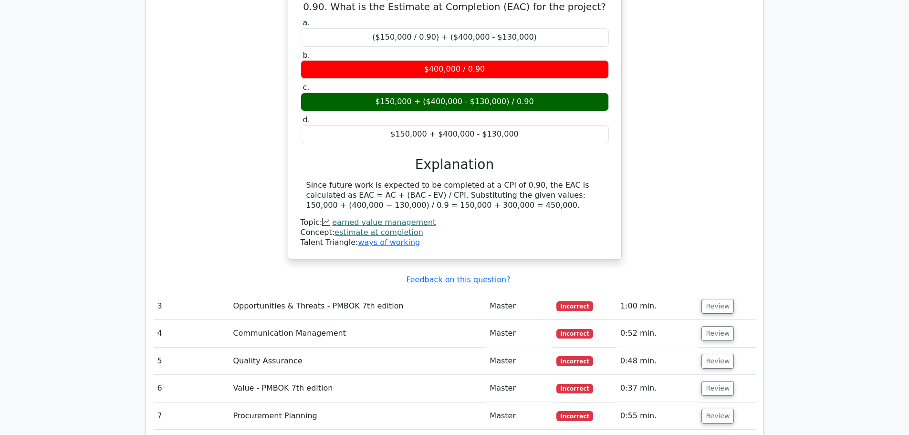
click at [356, 293] on td "Opportunities & Threats - PMBOK 7th edition" at bounding box center [357, 306] width 257 height 27
click at [716, 299] on button "Review" at bounding box center [718, 306] width 32 height 15
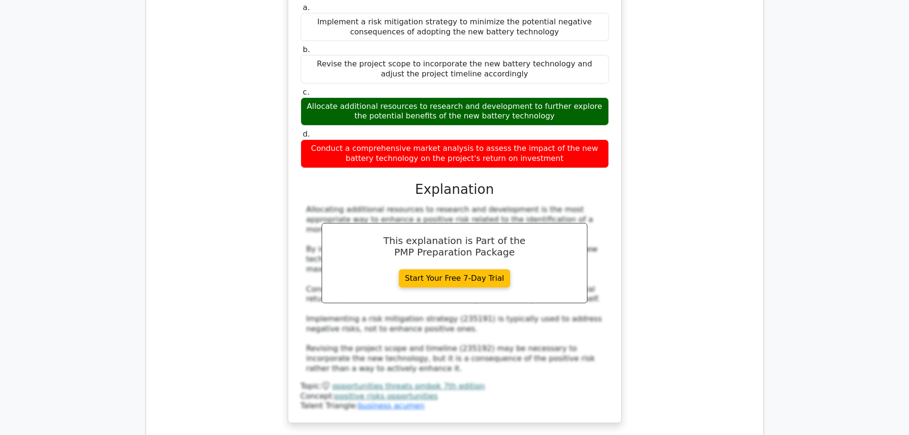
scroll to position [2291, 0]
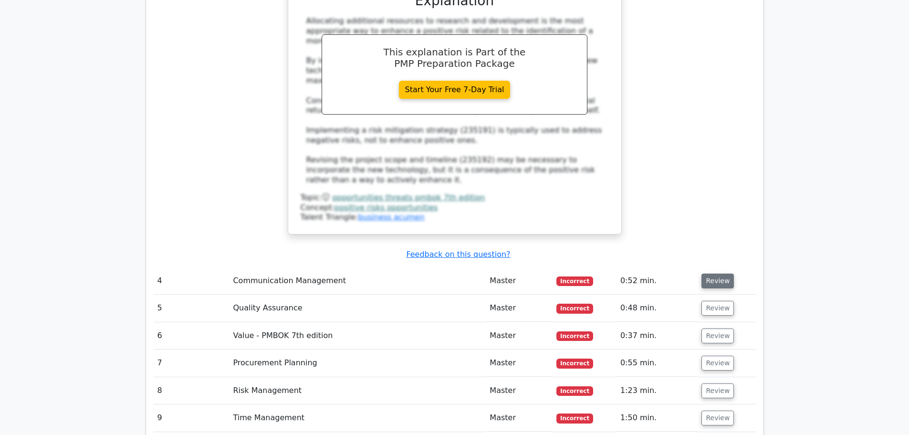
click at [719, 274] on button "Review" at bounding box center [718, 281] width 32 height 15
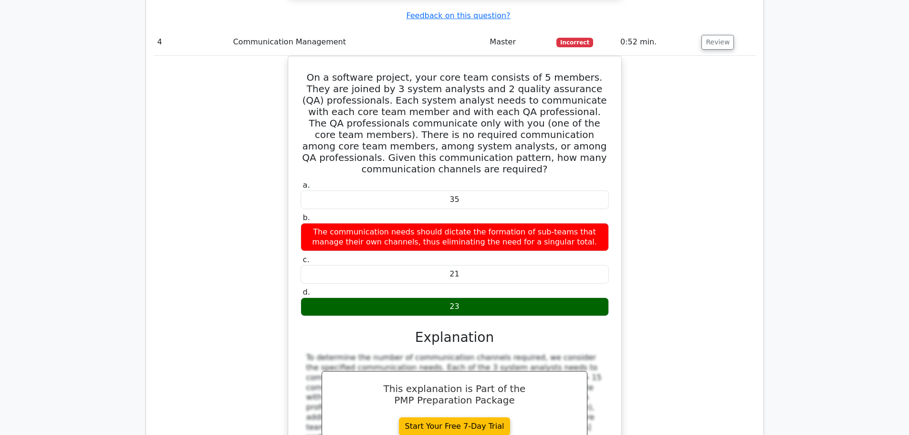
scroll to position [2387, 0]
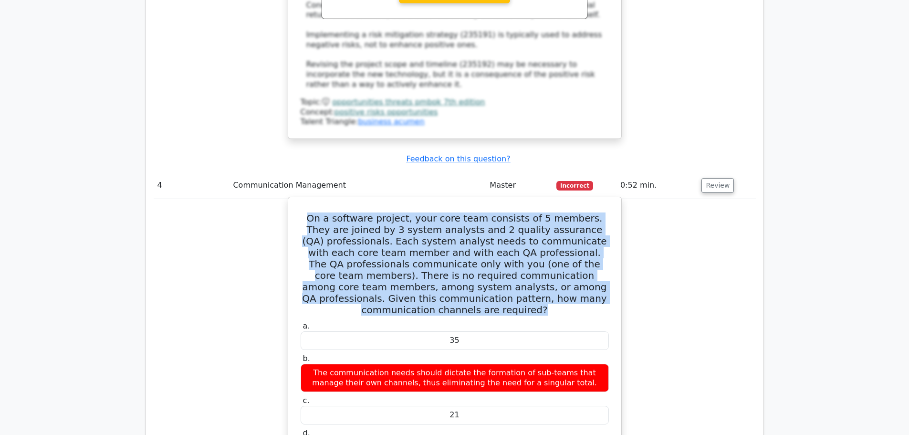
drag, startPoint x: 295, startPoint y: 159, endPoint x: 588, endPoint y: 243, distance: 304.5
click at [588, 243] on div "On a software project, your core team consists of 5 members. They are joined by…" at bounding box center [455, 419] width 326 height 437
copy h5 "On a software project, your core team consists of 5 members. They are joined by…"
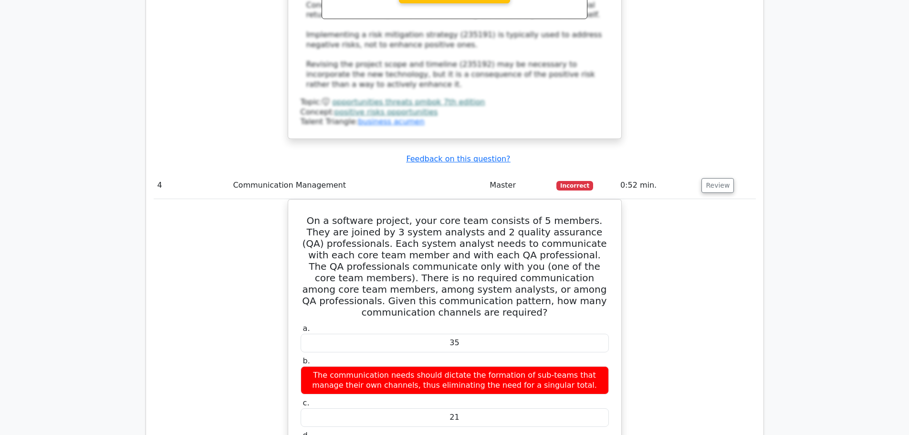
click at [683, 308] on div "On a software project, your core team consists of 5 members. They are joined by…" at bounding box center [455, 427] width 602 height 457
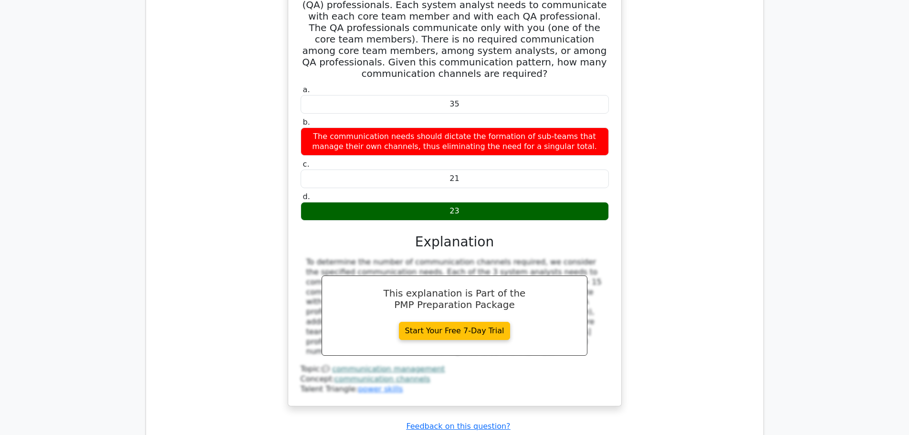
scroll to position [2769, 0]
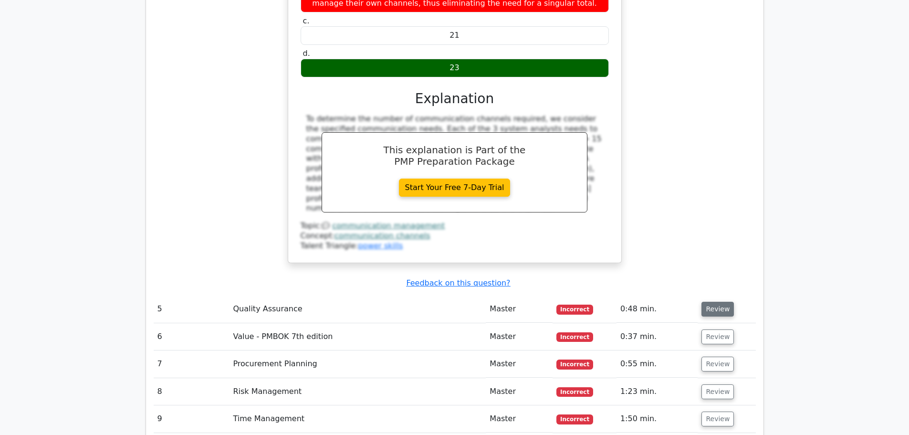
click at [722, 296] on td "Review" at bounding box center [727, 309] width 58 height 27
click at [720, 302] on button "Review" at bounding box center [718, 309] width 32 height 15
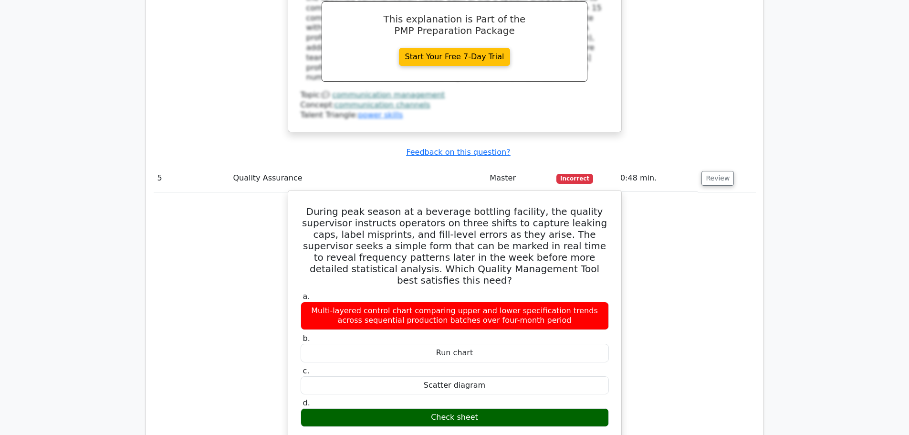
scroll to position [2912, 0]
